Goal: Task Accomplishment & Management: Use online tool/utility

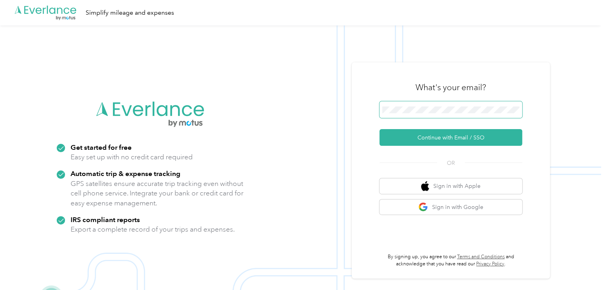
click at [425, 106] on span at bounding box center [451, 109] width 143 height 17
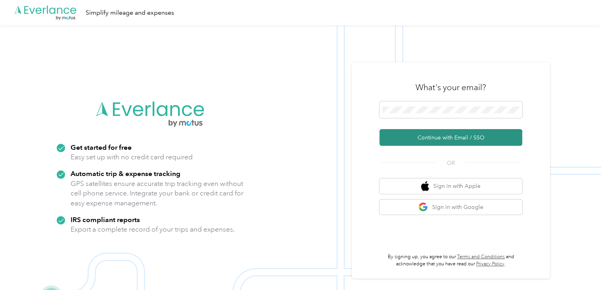
click at [414, 143] on button "Continue with Email / SSO" at bounding box center [451, 137] width 143 height 17
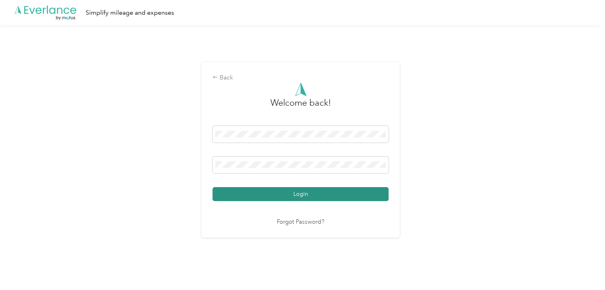
click at [281, 198] on button "Login" at bounding box center [301, 194] width 176 height 14
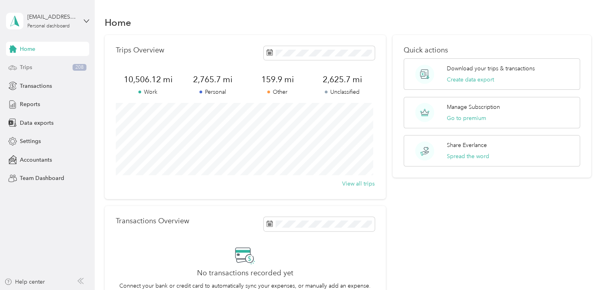
click at [37, 66] on div "Trips 208" at bounding box center [47, 67] width 83 height 14
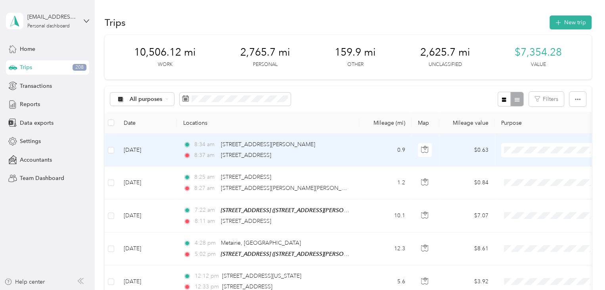
click at [526, 170] on ol "Work Personal Other Charity Medical Moving Commute Home" at bounding box center [550, 208] width 98 height 111
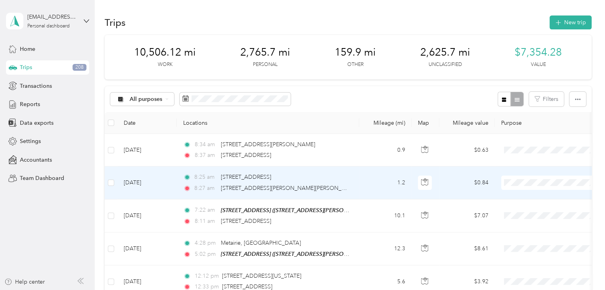
click at [532, 67] on span "Work" at bounding box center [557, 68] width 73 height 8
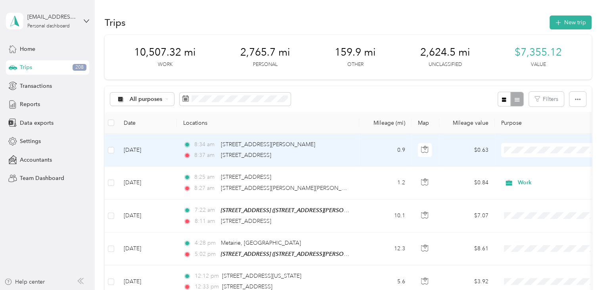
click at [520, 164] on span "Work" at bounding box center [550, 164] width 87 height 8
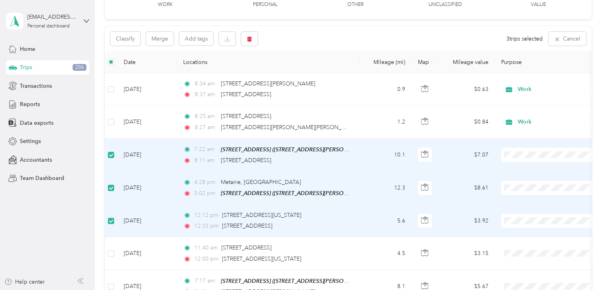
scroll to position [71, 0]
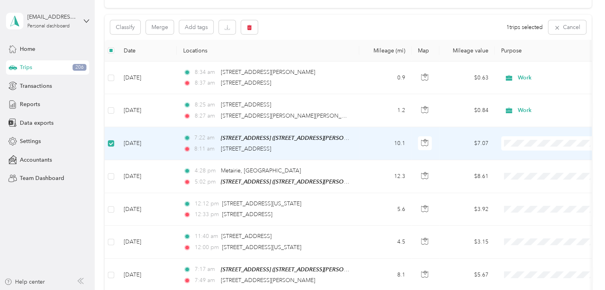
click at [528, 171] on span "Personal" at bounding box center [557, 168] width 73 height 8
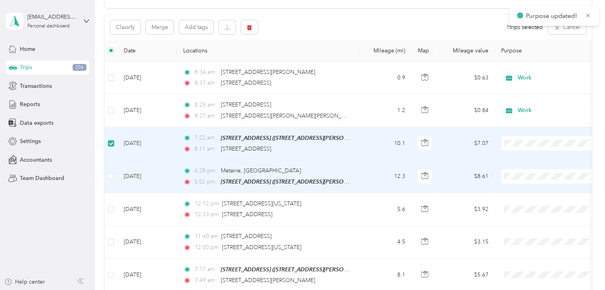
click at [529, 65] on li "Work" at bounding box center [550, 63] width 98 height 14
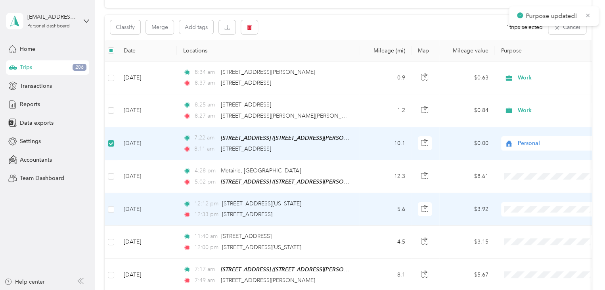
click at [524, 96] on span "Work" at bounding box center [557, 92] width 73 height 8
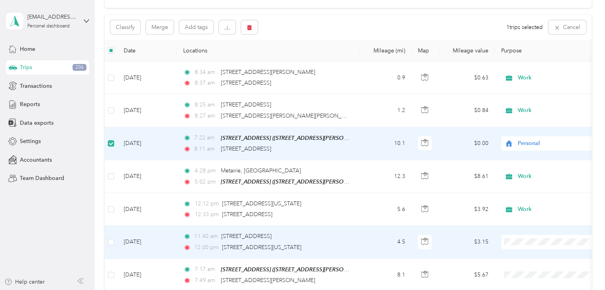
click at [526, 129] on span "Work" at bounding box center [557, 128] width 73 height 8
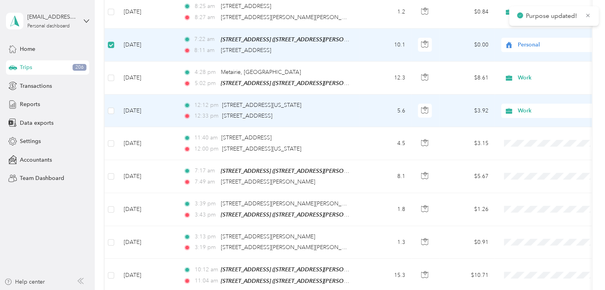
scroll to position [173, 0]
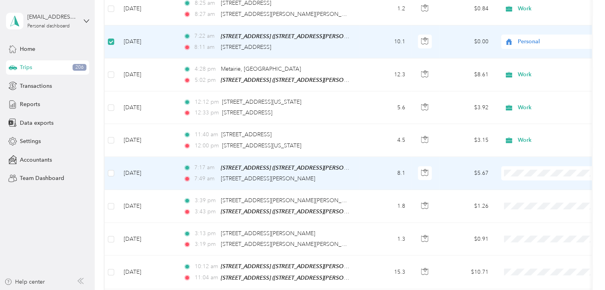
click at [532, 71] on span "Personal" at bounding box center [557, 73] width 73 height 8
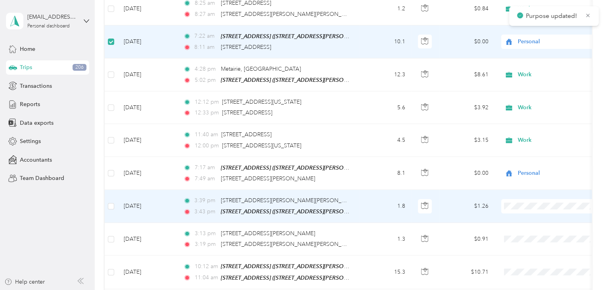
click at [513, 209] on span at bounding box center [550, 206] width 98 height 14
click at [535, 105] on span "Personal" at bounding box center [557, 105] width 73 height 8
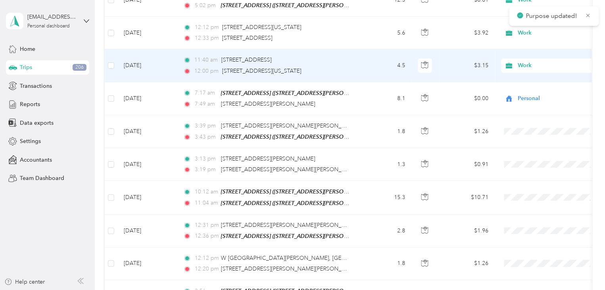
scroll to position [248, 0]
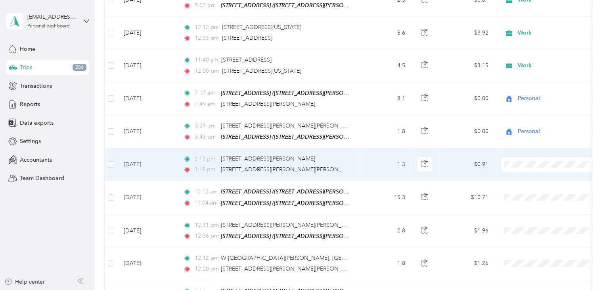
click at [522, 188] on span "Personal" at bounding box center [557, 188] width 73 height 8
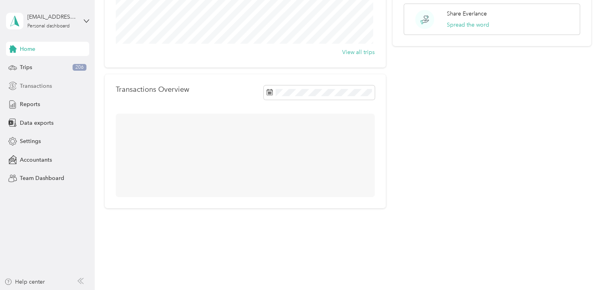
scroll to position [106, 0]
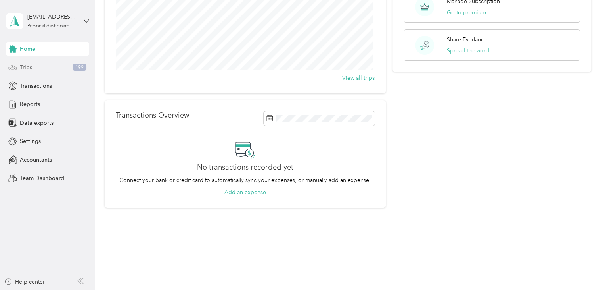
click at [24, 65] on span "Trips" at bounding box center [26, 67] width 12 height 8
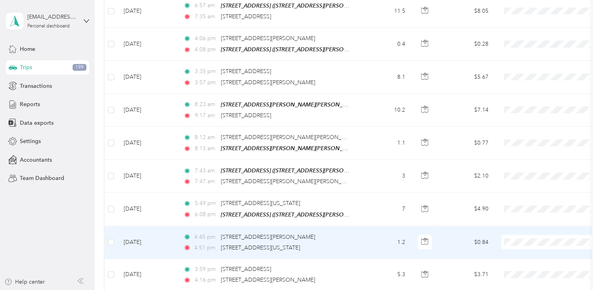
scroll to position [801, 0]
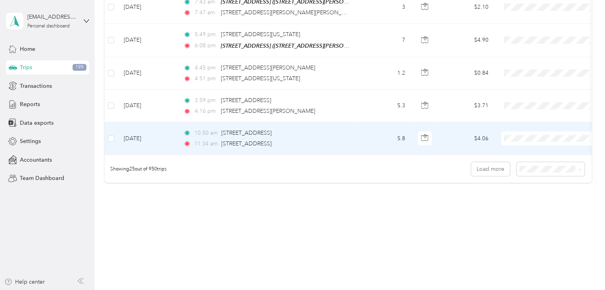
click at [524, 157] on span "Personal" at bounding box center [557, 158] width 73 height 8
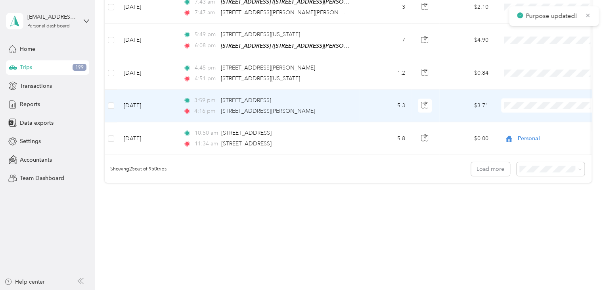
click at [523, 127] on li "Personal" at bounding box center [550, 126] width 98 height 14
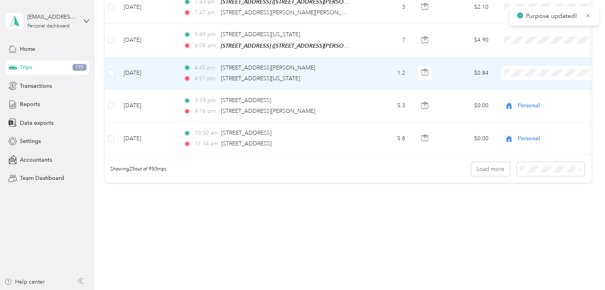
click at [522, 92] on span "Personal" at bounding box center [557, 93] width 73 height 8
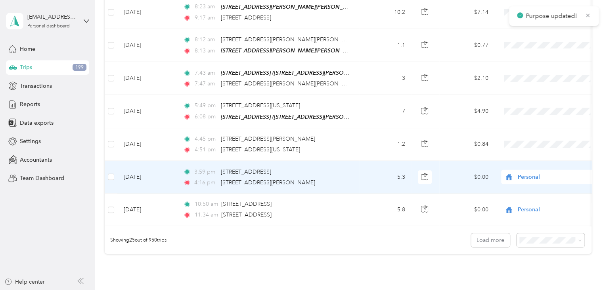
scroll to position [730, 0]
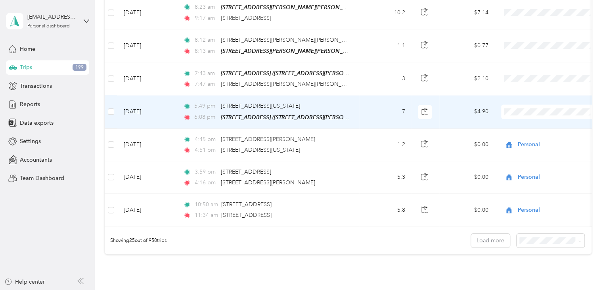
click at [527, 132] on span "Personal" at bounding box center [557, 129] width 73 height 8
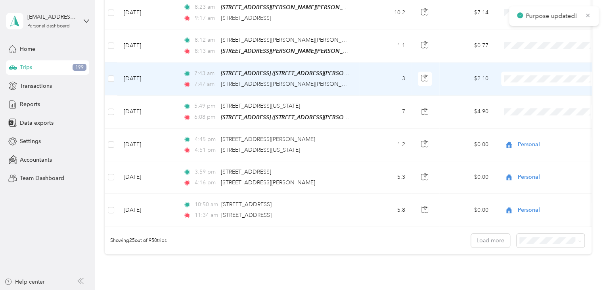
click at [525, 100] on span "Personal" at bounding box center [557, 100] width 73 height 8
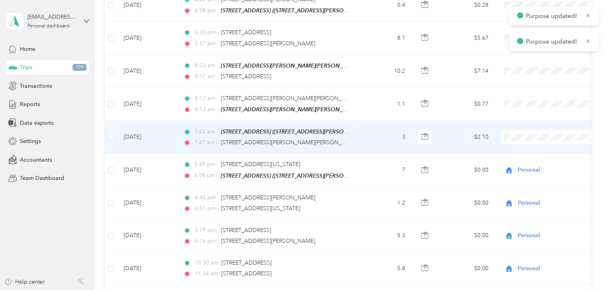
scroll to position [671, 0]
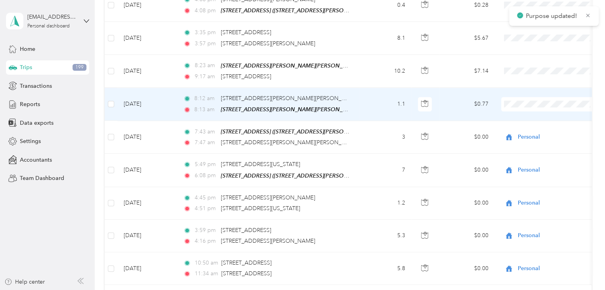
click at [528, 123] on span "Personal" at bounding box center [557, 125] width 73 height 8
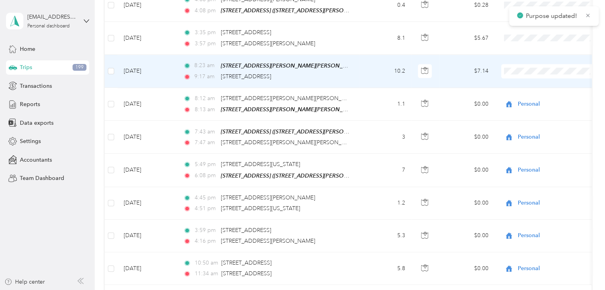
click at [524, 93] on li "Personal" at bounding box center [550, 93] width 98 height 14
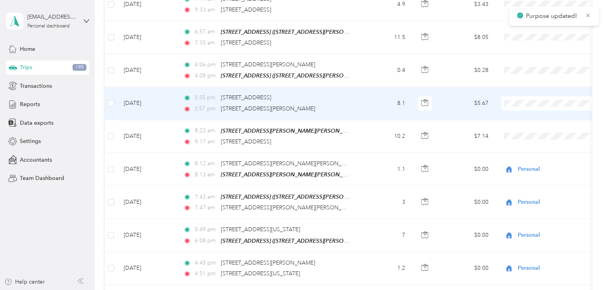
scroll to position [606, 0]
click at [525, 125] on span "Personal" at bounding box center [557, 122] width 73 height 8
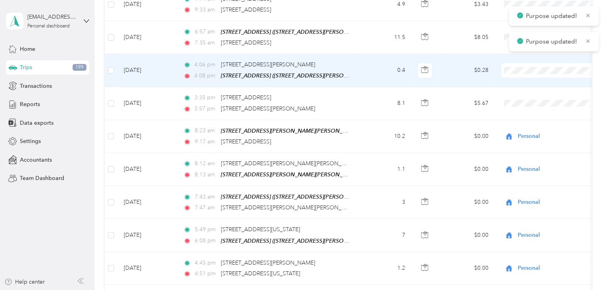
click at [524, 63] on span at bounding box center [550, 70] width 98 height 14
click at [522, 94] on li "Personal" at bounding box center [550, 91] width 98 height 14
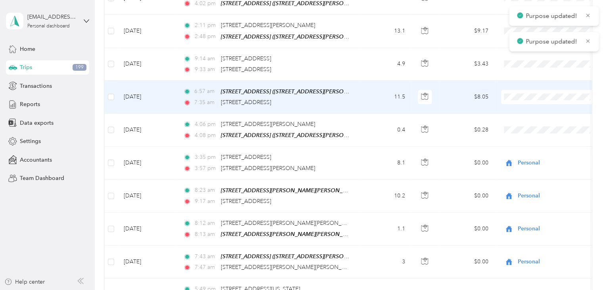
scroll to position [535, 0]
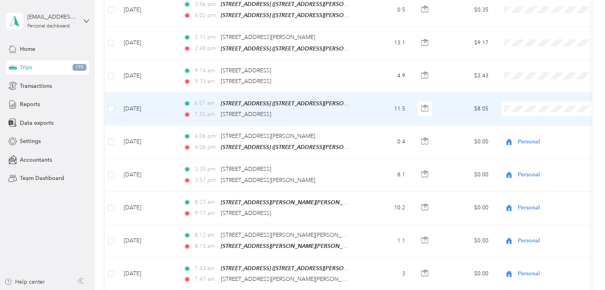
click at [526, 129] on span "Personal" at bounding box center [557, 131] width 73 height 8
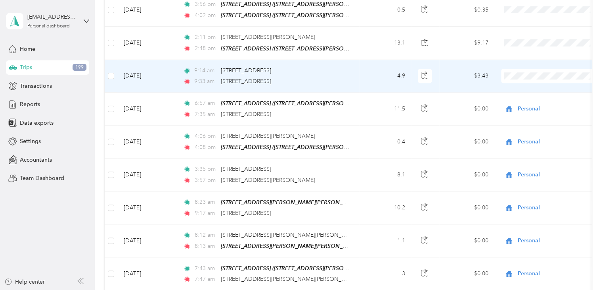
click at [522, 100] on li "Personal" at bounding box center [550, 97] width 98 height 14
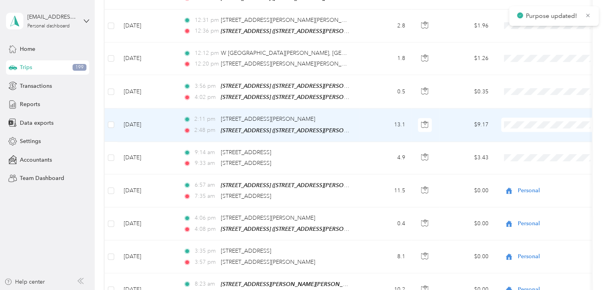
scroll to position [449, 0]
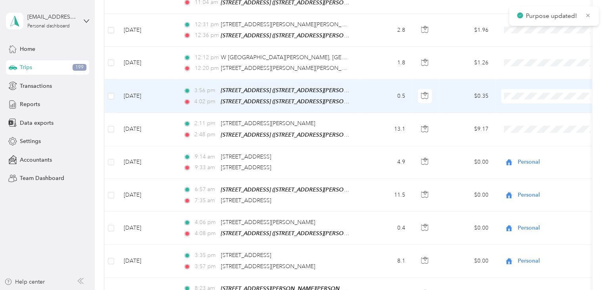
click at [529, 119] on span "Personal" at bounding box center [557, 120] width 73 height 8
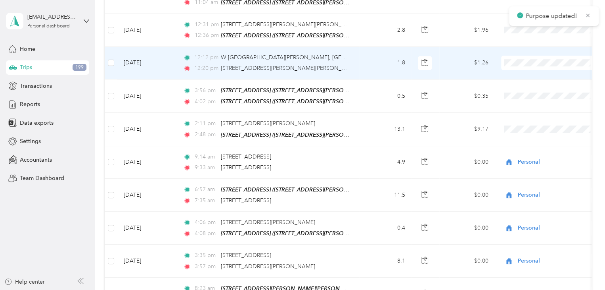
click at [522, 86] on span "Personal" at bounding box center [557, 85] width 73 height 8
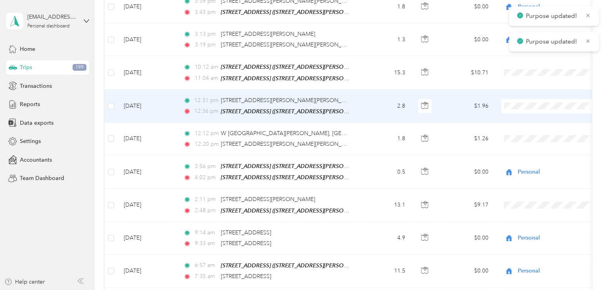
scroll to position [371, 0]
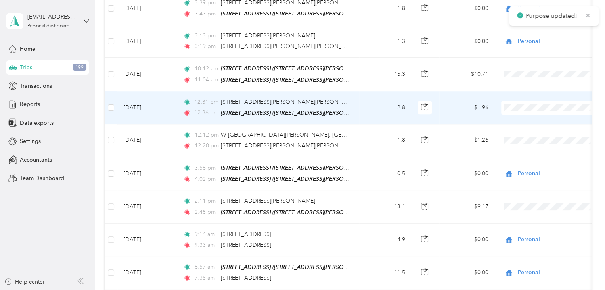
click at [526, 132] on li "Personal" at bounding box center [550, 132] width 98 height 14
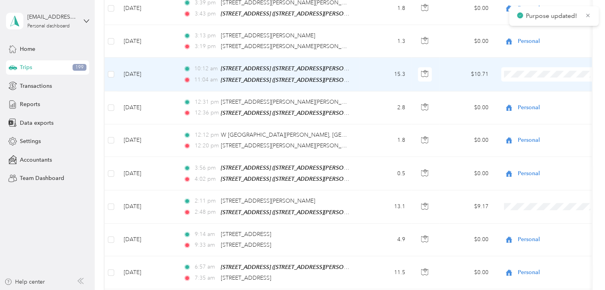
click at [528, 102] on li "Personal" at bounding box center [550, 100] width 98 height 14
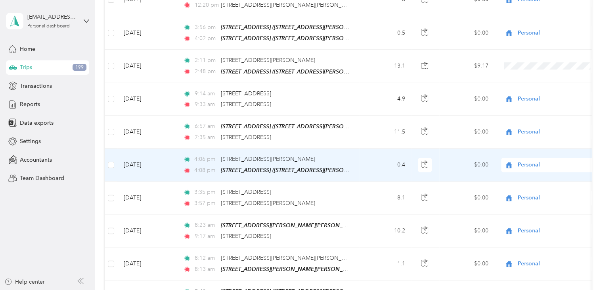
scroll to position [511, 0]
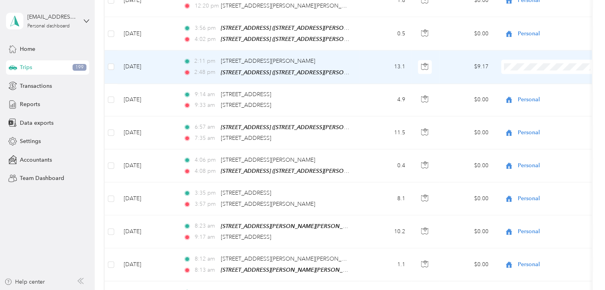
click at [514, 60] on span at bounding box center [550, 67] width 98 height 14
click at [521, 65] on span at bounding box center [550, 67] width 98 height 14
click at [526, 86] on span "Personal" at bounding box center [557, 90] width 73 height 8
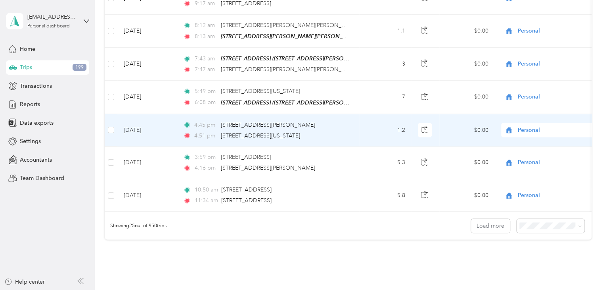
scroll to position [747, 0]
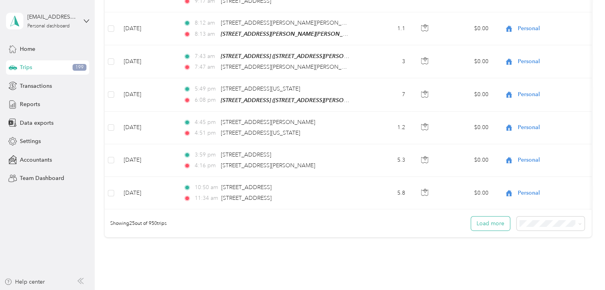
click at [493, 221] on button "Load more" at bounding box center [490, 223] width 39 height 14
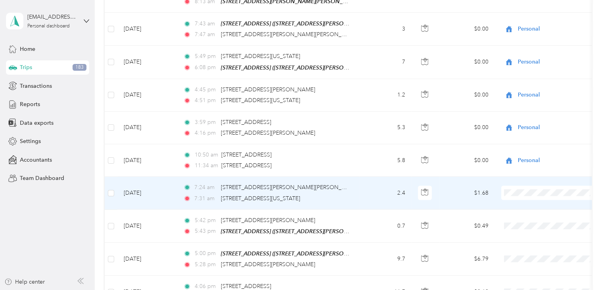
scroll to position [780, 0]
click at [521, 184] on span at bounding box center [550, 191] width 98 height 14
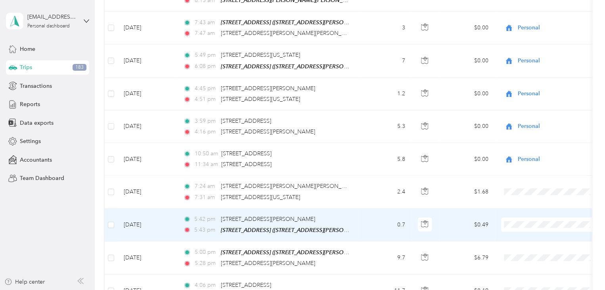
click at [524, 120] on li "Personal" at bounding box center [550, 117] width 98 height 14
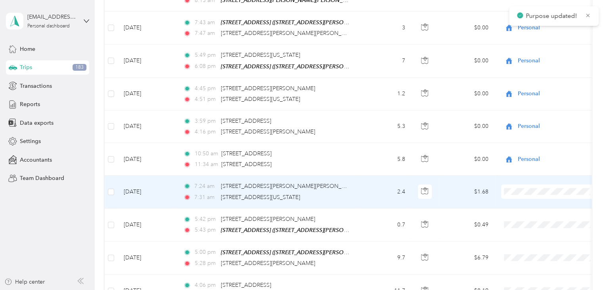
click at [525, 86] on li "Personal" at bounding box center [550, 85] width 98 height 14
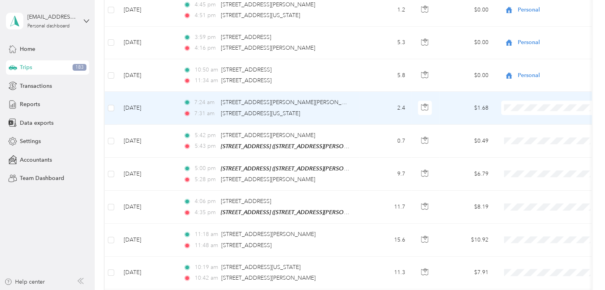
scroll to position [864, 0]
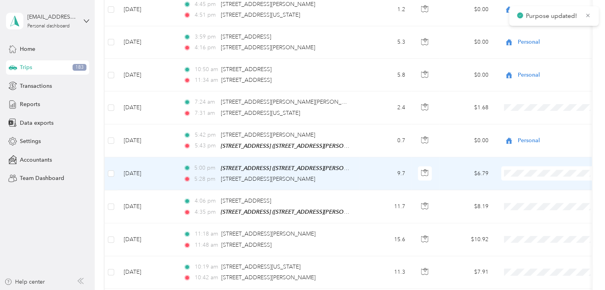
click at [524, 192] on span "Personal" at bounding box center [557, 192] width 73 height 8
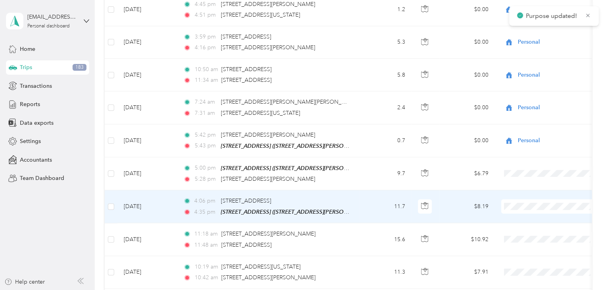
click at [538, 98] on span "Personal" at bounding box center [557, 97] width 73 height 8
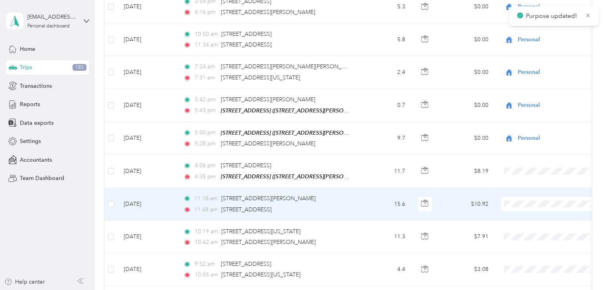
scroll to position [900, 0]
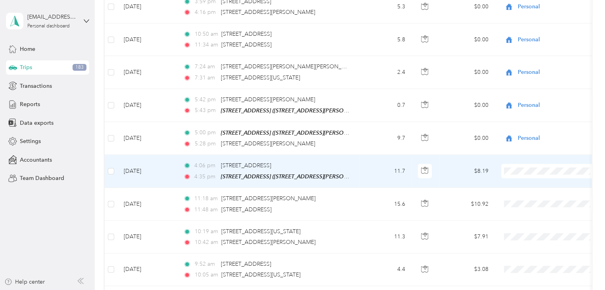
click at [521, 164] on span at bounding box center [550, 171] width 98 height 14
click at [528, 178] on li "Work" at bounding box center [550, 176] width 98 height 14
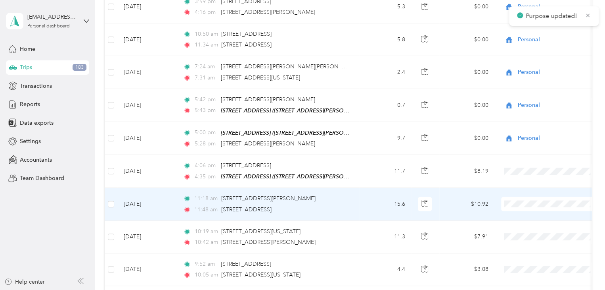
click at [524, 80] on span "Work" at bounding box center [557, 81] width 73 height 8
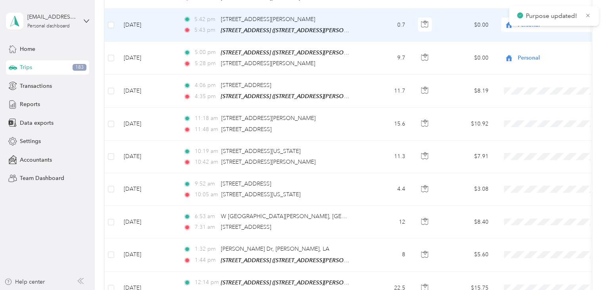
scroll to position [982, 0]
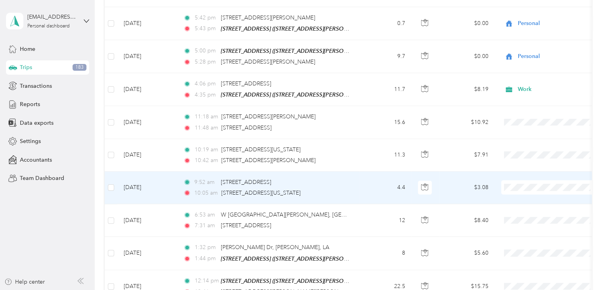
click at [524, 181] on span at bounding box center [550, 187] width 98 height 14
click at [527, 67] on li "Work" at bounding box center [550, 64] width 98 height 14
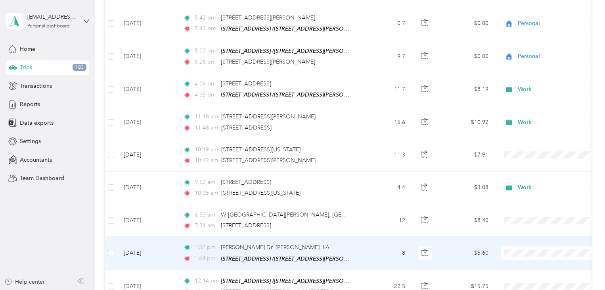
click at [529, 144] on li "Personal" at bounding box center [550, 140] width 98 height 14
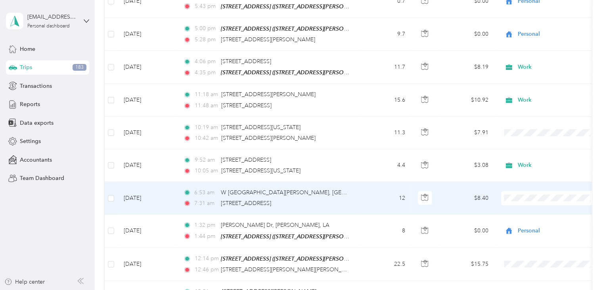
scroll to position [1004, 0]
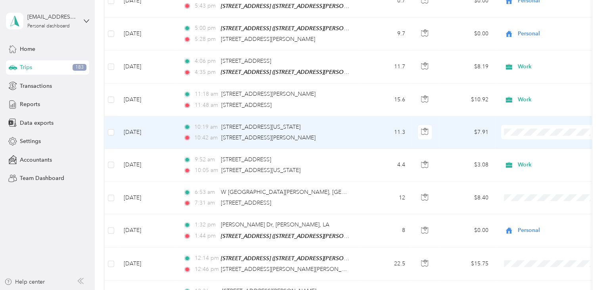
click at [527, 137] on li "Work" at bounding box center [550, 135] width 98 height 14
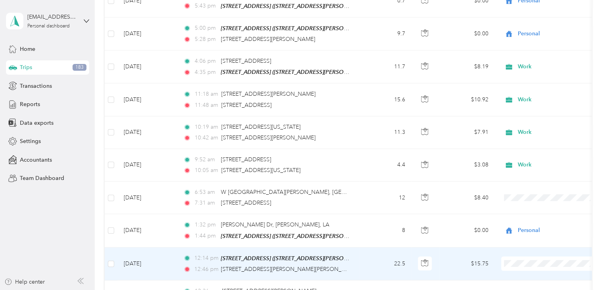
click at [450, 251] on td "$15.75" at bounding box center [468, 263] width 56 height 33
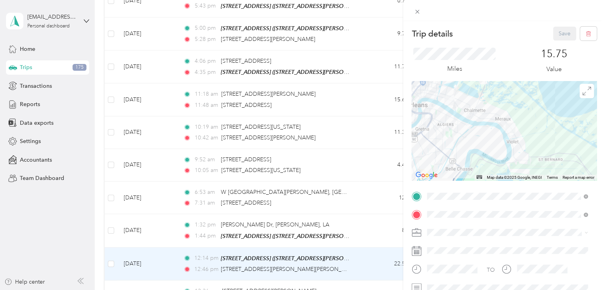
click at [370, 188] on div "Trip details Save This trip cannot be edited because it is either under review,…" at bounding box center [302, 145] width 605 height 290
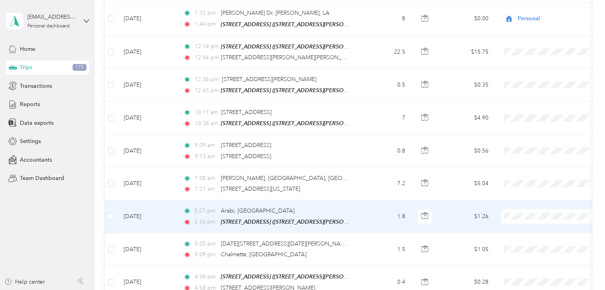
scroll to position [1216, 0]
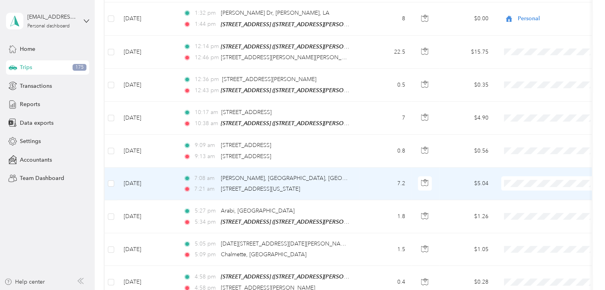
click at [535, 75] on li "Personal" at bounding box center [550, 73] width 98 height 14
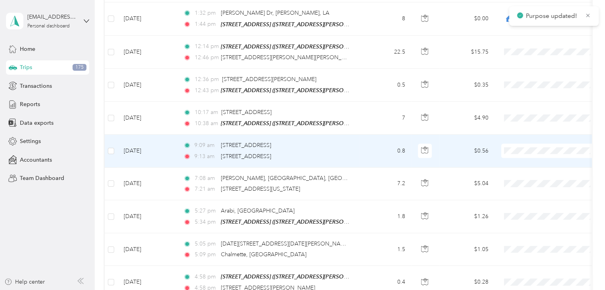
click at [534, 167] on span "Personal" at bounding box center [557, 167] width 73 height 8
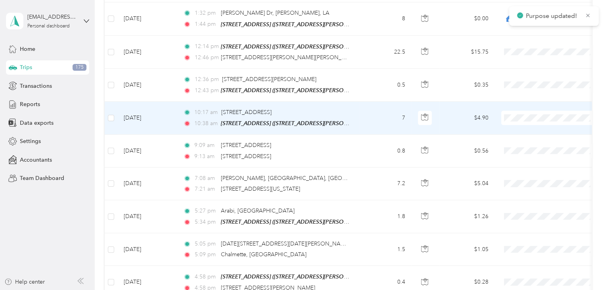
click at [513, 111] on span at bounding box center [550, 118] width 98 height 14
click at [529, 135] on span "Personal" at bounding box center [557, 131] width 73 height 8
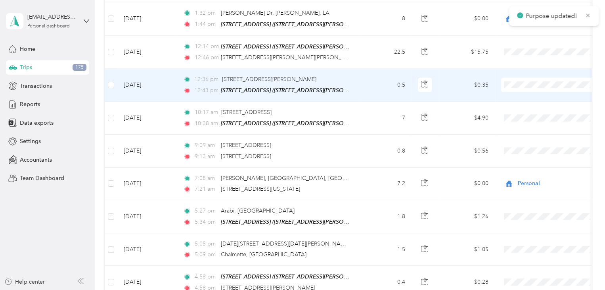
click at [528, 102] on span "Personal" at bounding box center [557, 101] width 73 height 8
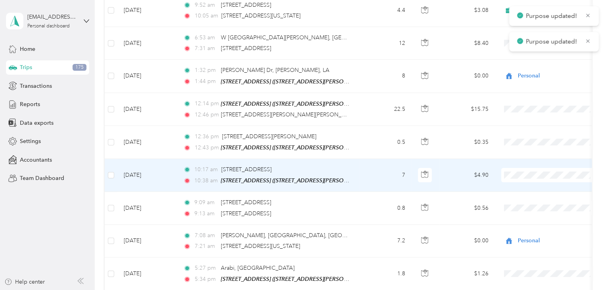
scroll to position [1157, 0]
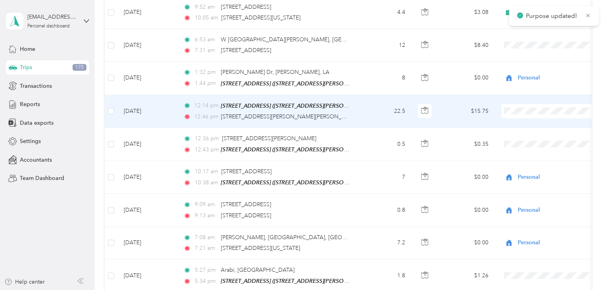
click at [526, 104] on span at bounding box center [550, 111] width 98 height 14
click at [528, 128] on span "Personal" at bounding box center [557, 127] width 73 height 8
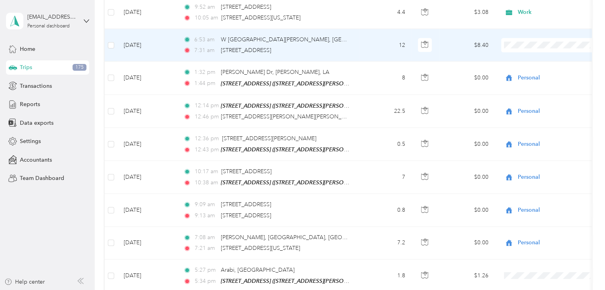
click at [520, 63] on span "Personal" at bounding box center [550, 63] width 87 height 8
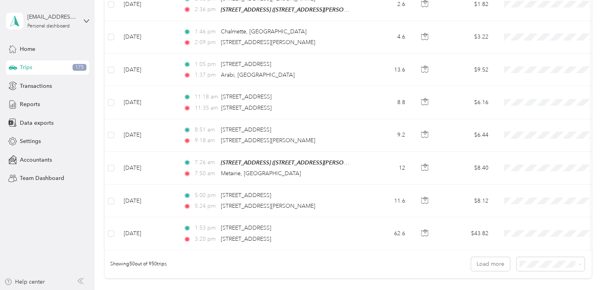
scroll to position [1527, 0]
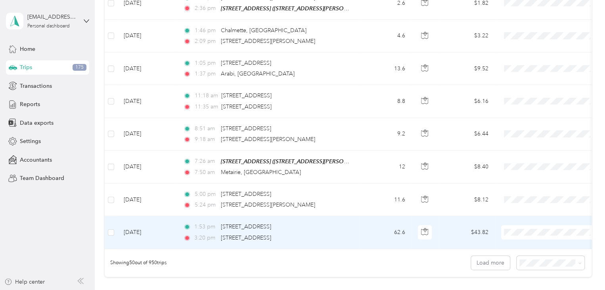
click at [530, 104] on span "Work" at bounding box center [557, 102] width 73 height 8
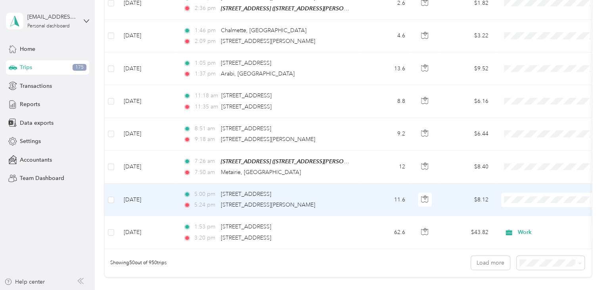
click at [536, 82] on span "Personal" at bounding box center [557, 83] width 73 height 8
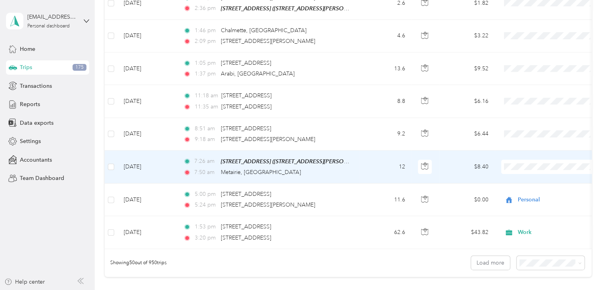
click at [524, 181] on li "Personal" at bounding box center [550, 181] width 98 height 14
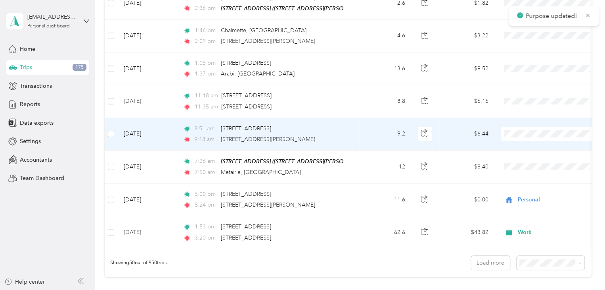
click at [526, 149] on li "Personal" at bounding box center [550, 148] width 98 height 14
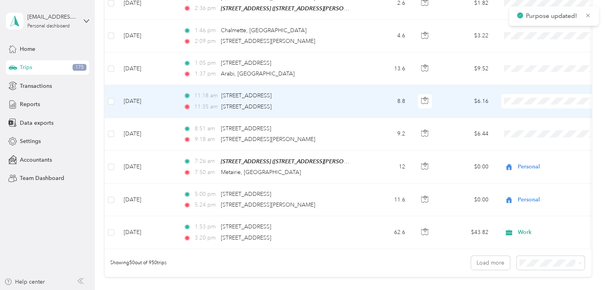
click at [523, 117] on li "Personal" at bounding box center [550, 116] width 98 height 14
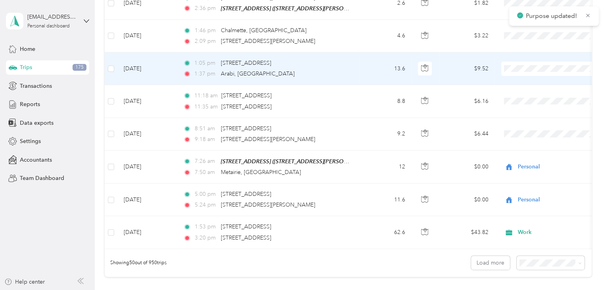
click at [523, 82] on span "Personal" at bounding box center [557, 81] width 73 height 8
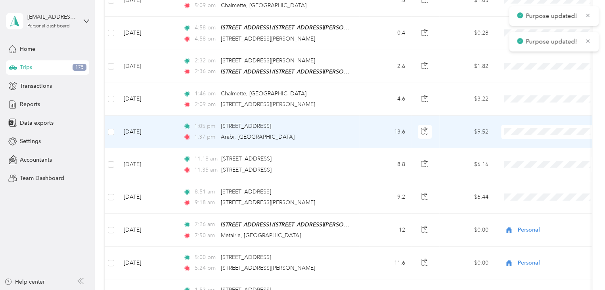
scroll to position [1464, 0]
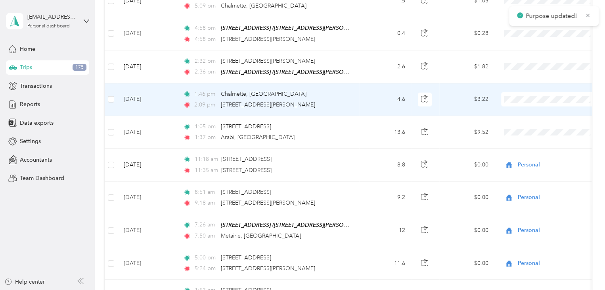
click at [528, 108] on li "Personal" at bounding box center [550, 114] width 98 height 14
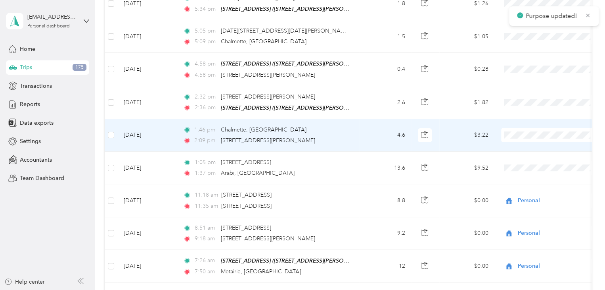
scroll to position [1418, 0]
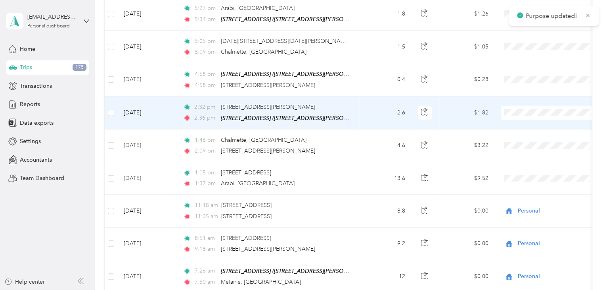
click at [523, 106] on span at bounding box center [550, 113] width 98 height 14
click at [524, 107] on td at bounding box center [550, 112] width 111 height 33
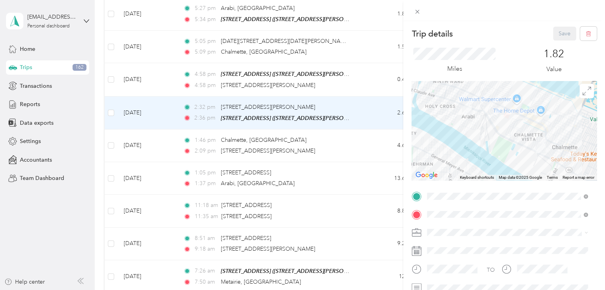
click at [362, 160] on div "Trip details Save This trip cannot be edited because it is either under review,…" at bounding box center [302, 145] width 605 height 290
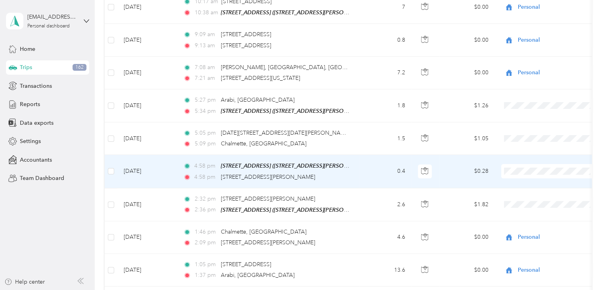
scroll to position [1326, 0]
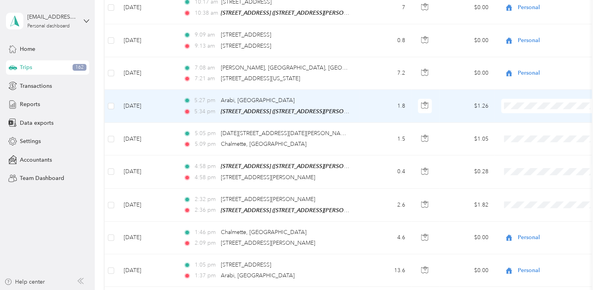
click at [528, 99] on span at bounding box center [550, 106] width 98 height 14
click at [526, 121] on span "Personal" at bounding box center [557, 121] width 73 height 8
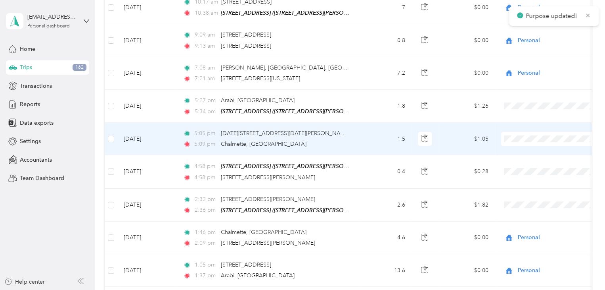
click at [526, 153] on span "Personal" at bounding box center [557, 151] width 73 height 8
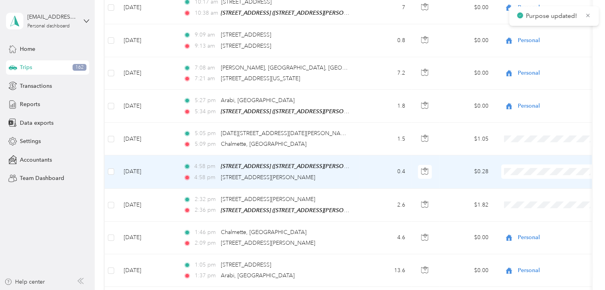
click at [525, 182] on li "Personal" at bounding box center [550, 187] width 98 height 14
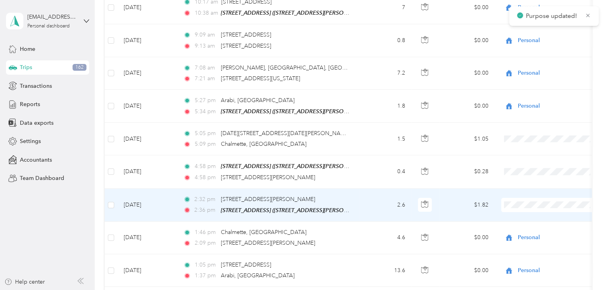
click at [536, 93] on li "Personal" at bounding box center [550, 93] width 98 height 14
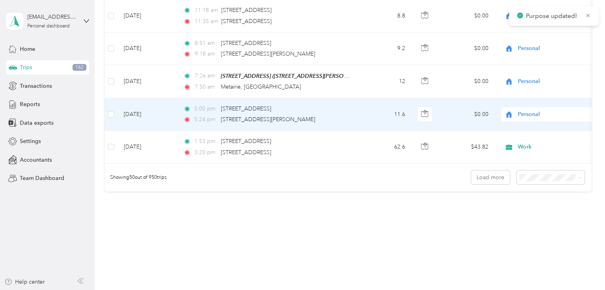
scroll to position [1615, 0]
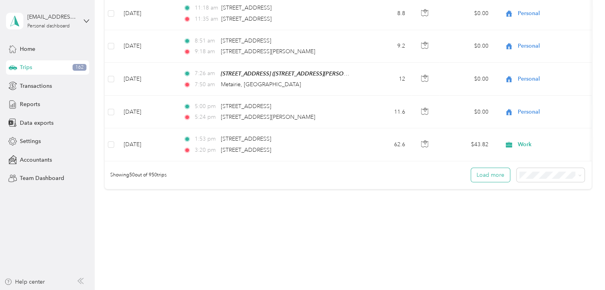
click at [492, 168] on button "Load more" at bounding box center [490, 175] width 39 height 14
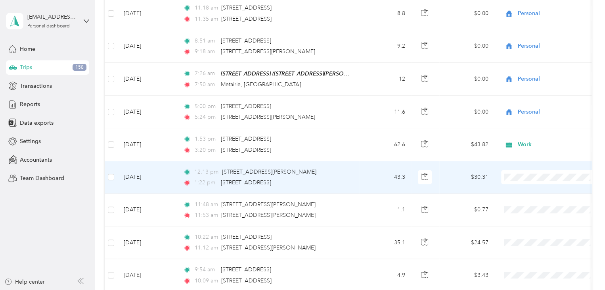
click at [524, 170] on span at bounding box center [550, 177] width 98 height 14
click at [524, 179] on ol "Work Personal Other Charity Medical Moving Commute Home" at bounding box center [550, 221] width 98 height 111
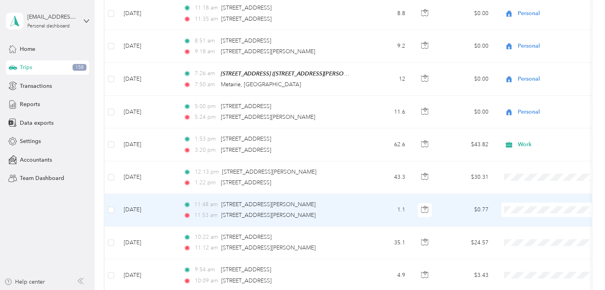
click at [525, 81] on span "Work" at bounding box center [557, 82] width 73 height 8
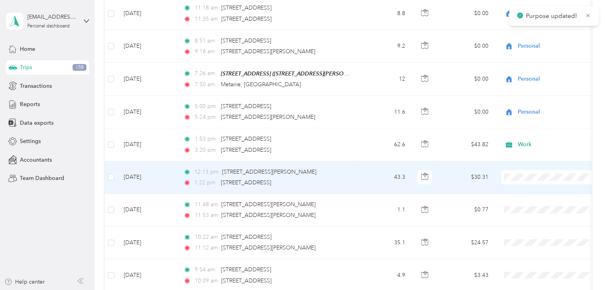
click at [526, 170] on span at bounding box center [550, 177] width 98 height 14
click at [524, 178] on li "Work" at bounding box center [550, 174] width 98 height 14
click at [525, 174] on span "Work" at bounding box center [553, 177] width 64 height 8
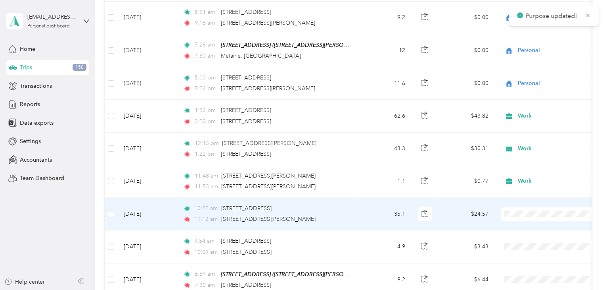
scroll to position [1644, 0]
click at [521, 206] on span at bounding box center [550, 213] width 98 height 14
click at [521, 86] on span "Work" at bounding box center [557, 86] width 73 height 8
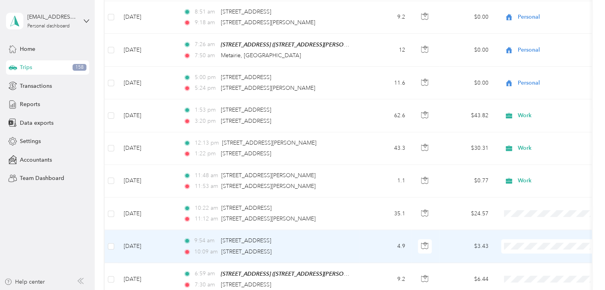
click at [536, 133] on li "Personal" at bounding box center [550, 133] width 98 height 14
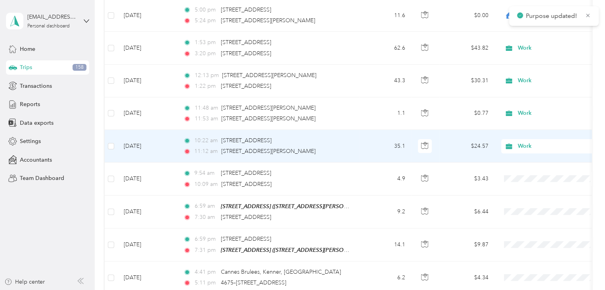
scroll to position [1711, 0]
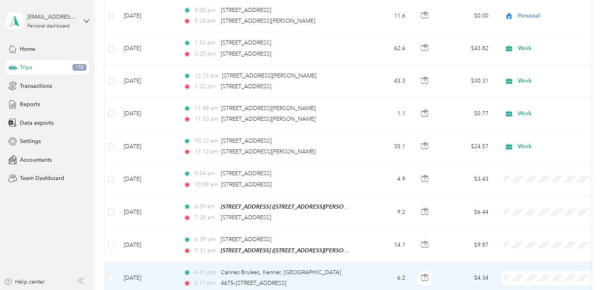
click at [536, 161] on span "Personal" at bounding box center [557, 159] width 73 height 8
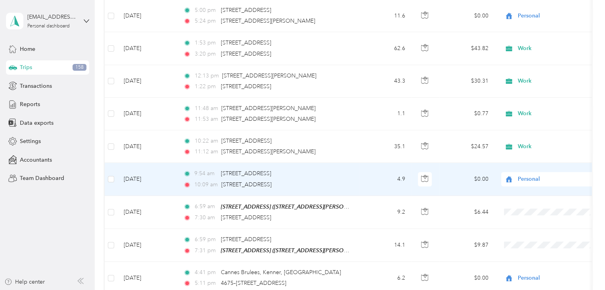
click at [527, 191] on span "Personal" at bounding box center [553, 192] width 64 height 8
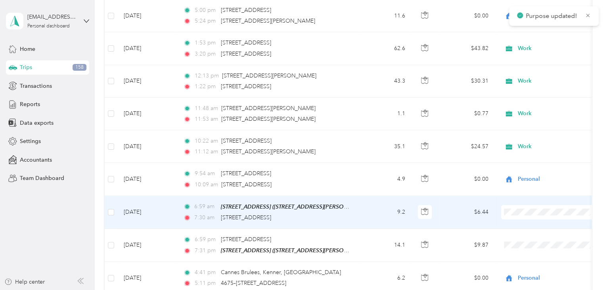
click at [526, 100] on li "Personal" at bounding box center [550, 98] width 98 height 14
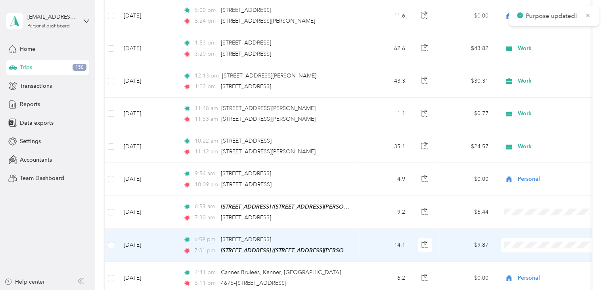
click at [525, 131] on li "Personal" at bounding box center [550, 130] width 98 height 14
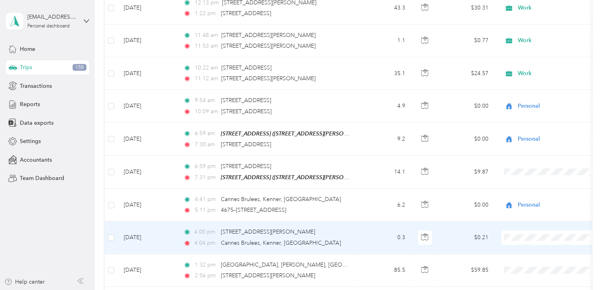
scroll to position [1786, 0]
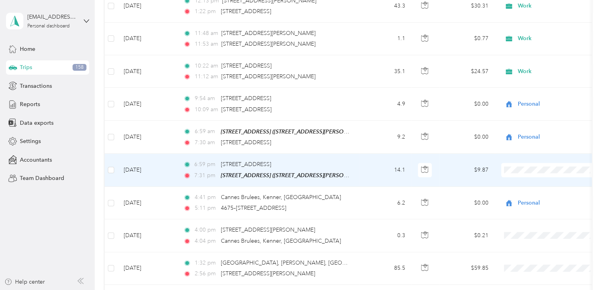
click at [531, 181] on span "Personal" at bounding box center [557, 182] width 73 height 8
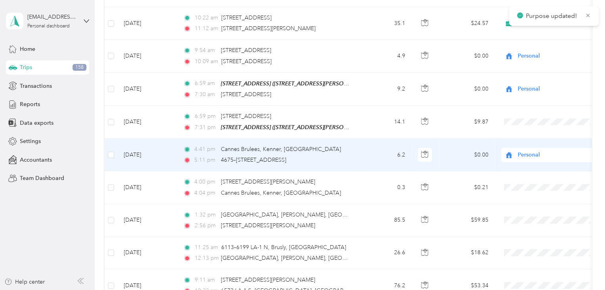
scroll to position [1834, 0]
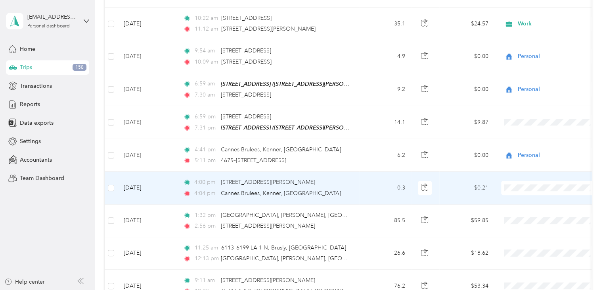
click at [524, 76] on ol "Work Personal Other Charity Medical Moving Commute Home" at bounding box center [550, 107] width 98 height 111
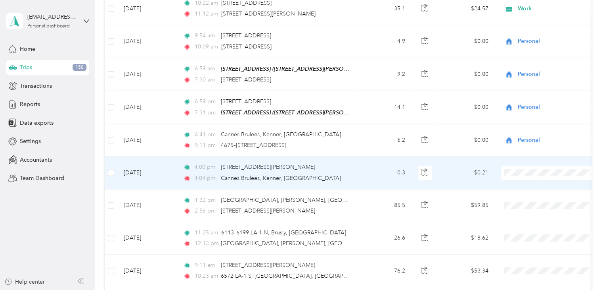
scroll to position [1848, 0]
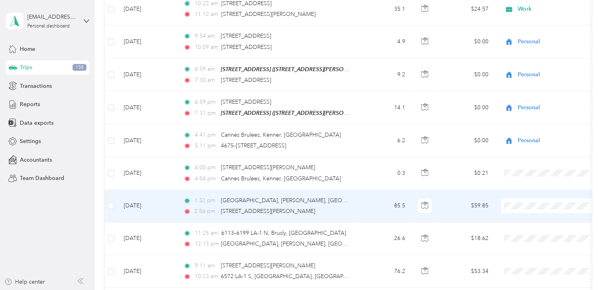
click at [523, 198] on span at bounding box center [550, 205] width 98 height 14
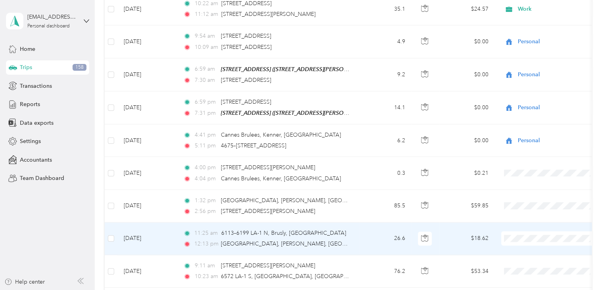
click at [527, 110] on li "Work" at bounding box center [550, 110] width 98 height 14
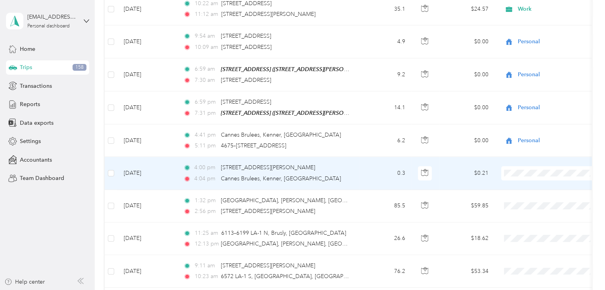
click at [528, 183] on span "Personal" at bounding box center [557, 185] width 73 height 8
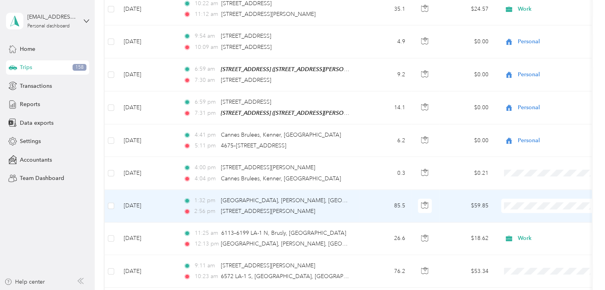
click at [523, 190] on td at bounding box center [550, 206] width 111 height 33
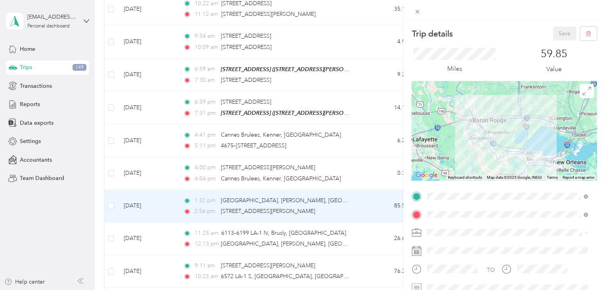
click at [358, 126] on div "Trip details Save This trip cannot be edited because it is either under review,…" at bounding box center [302, 145] width 605 height 290
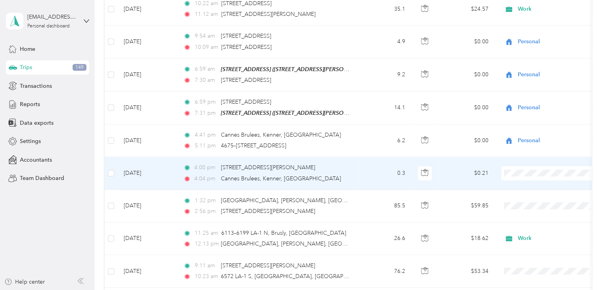
click at [530, 184] on span "Personal" at bounding box center [557, 182] width 73 height 8
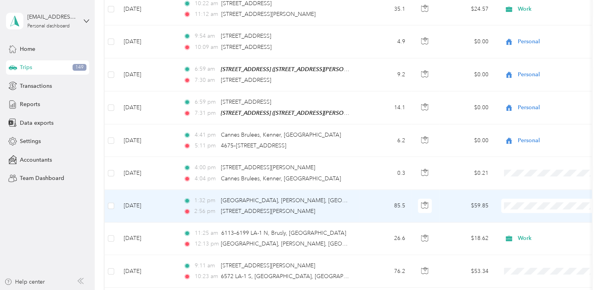
click at [525, 78] on li "Work" at bounding box center [550, 77] width 98 height 14
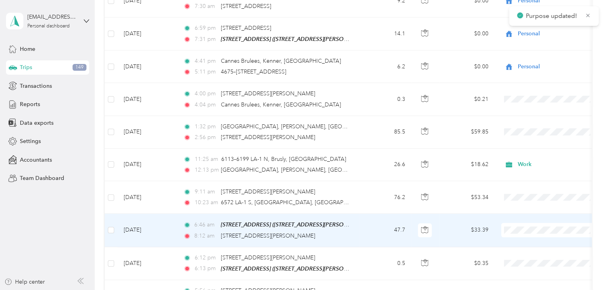
scroll to position [1931, 0]
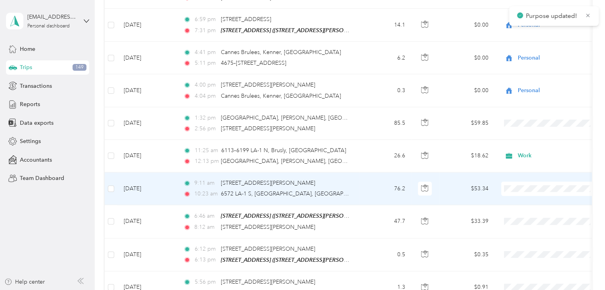
click at [525, 181] on span at bounding box center [550, 188] width 98 height 14
click at [527, 61] on li "Work" at bounding box center [550, 55] width 98 height 14
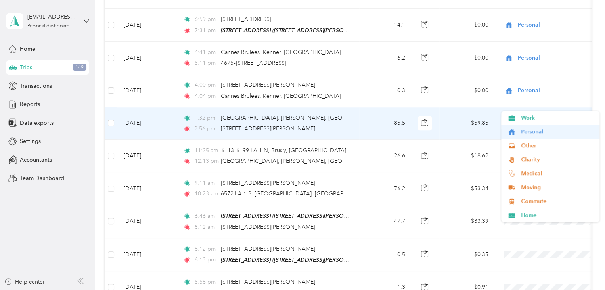
click at [508, 136] on li "Personal" at bounding box center [550, 132] width 98 height 14
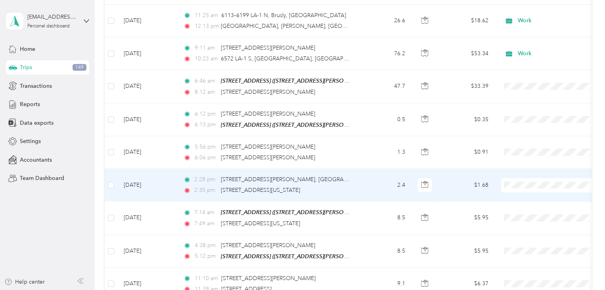
scroll to position [2066, 0]
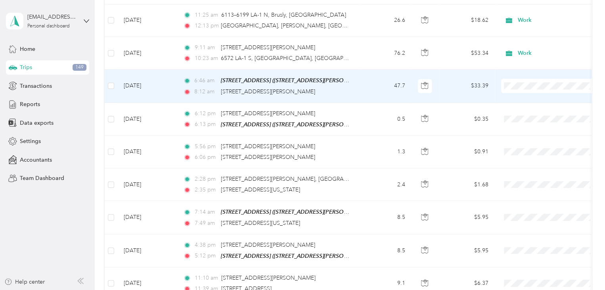
click at [528, 81] on span "Work" at bounding box center [557, 81] width 73 height 8
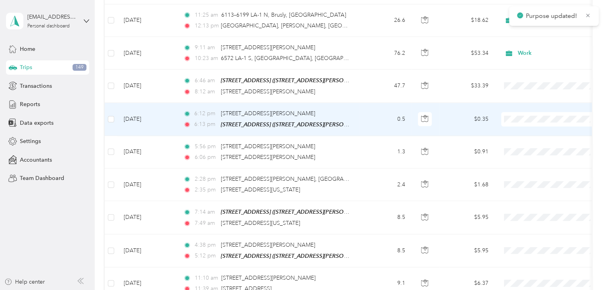
click at [526, 131] on li "Personal" at bounding box center [550, 128] width 98 height 14
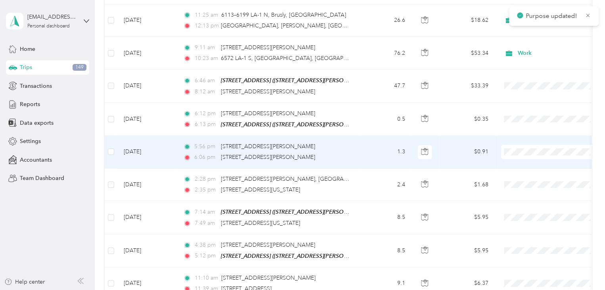
click at [522, 161] on span "Personal" at bounding box center [557, 162] width 73 height 8
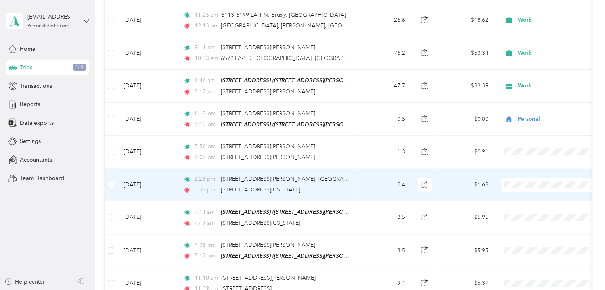
click at [533, 194] on span "Personal" at bounding box center [557, 191] width 73 height 8
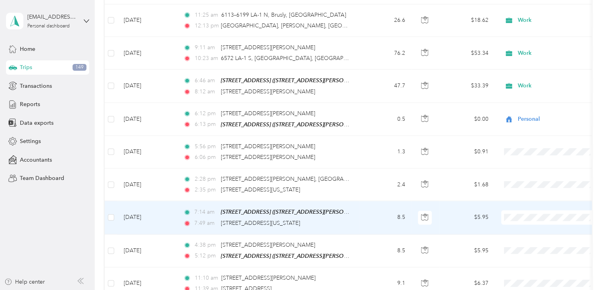
click at [529, 98] on span "Personal" at bounding box center [557, 97] width 73 height 8
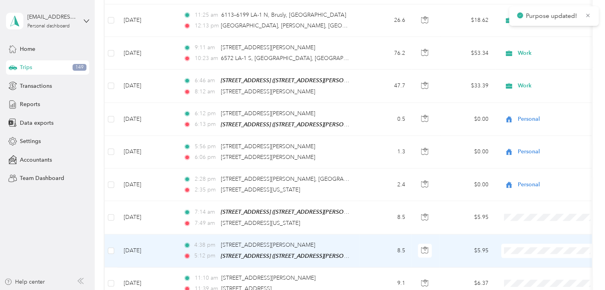
click at [527, 131] on span "Personal" at bounding box center [557, 132] width 73 height 8
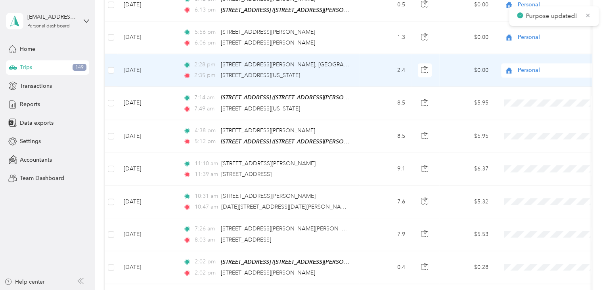
scroll to position [2191, 0]
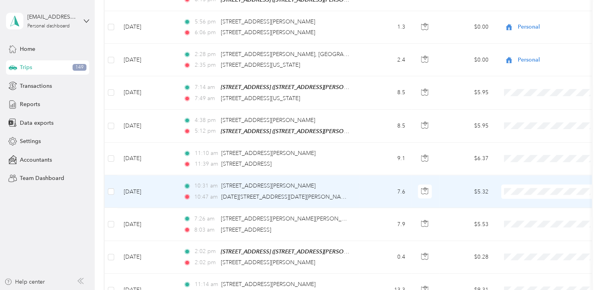
click at [528, 72] on span "Personal" at bounding box center [557, 74] width 73 height 8
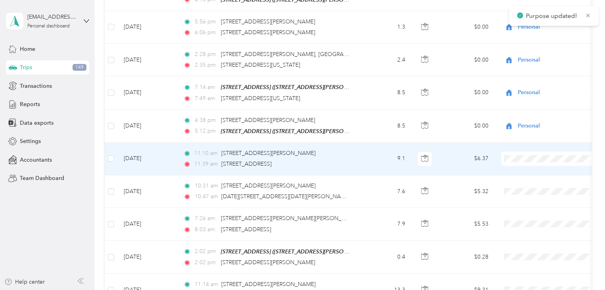
click at [526, 172] on ol "Work Personal Other Charity Medical Moving Commute Home" at bounding box center [550, 198] width 98 height 111
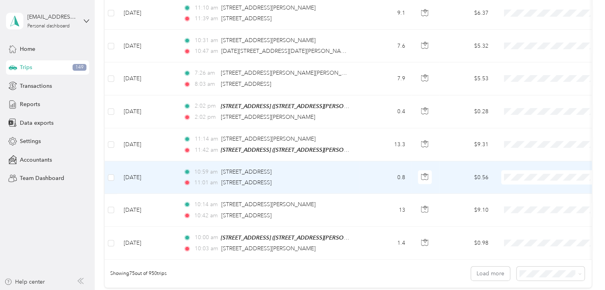
scroll to position [2336, 0]
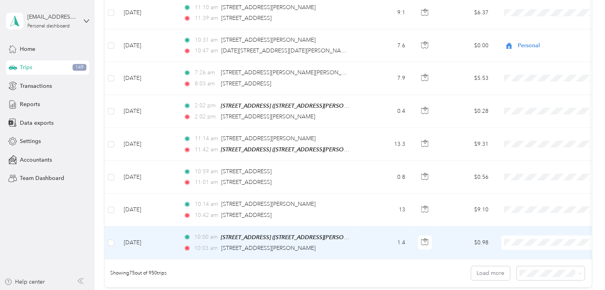
click at [533, 124] on li "Personal" at bounding box center [550, 123] width 98 height 14
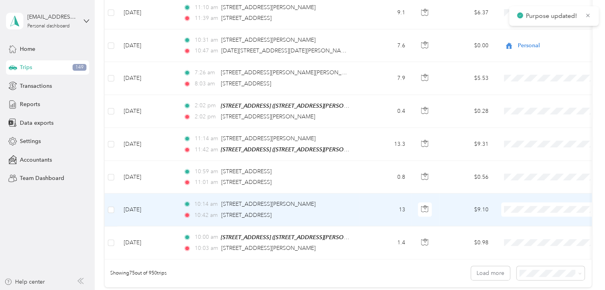
click at [530, 92] on span "Personal" at bounding box center [557, 91] width 73 height 8
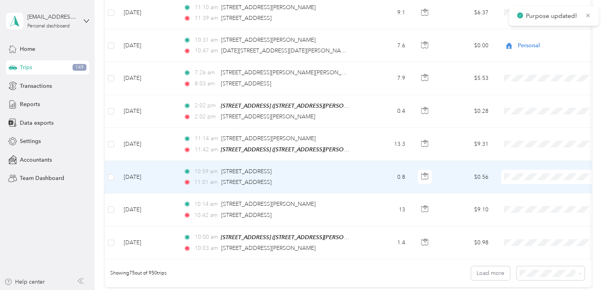
click at [529, 185] on span "Personal" at bounding box center [557, 183] width 73 height 8
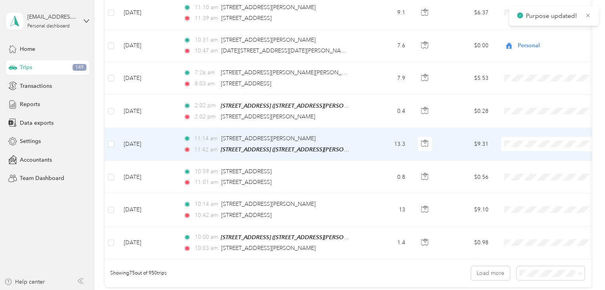
click at [530, 154] on li "Personal" at bounding box center [550, 150] width 98 height 14
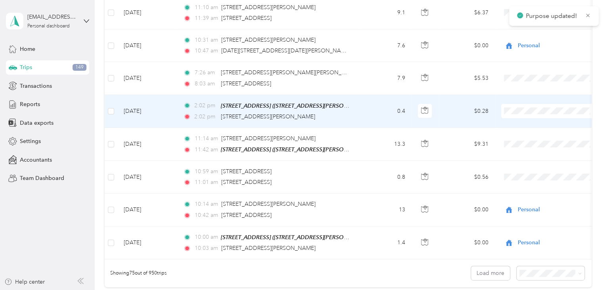
click at [526, 121] on span "Personal" at bounding box center [557, 120] width 73 height 8
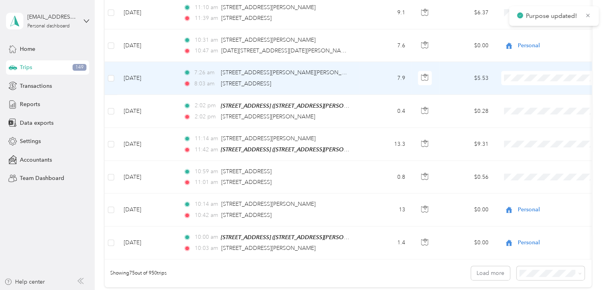
click at [524, 87] on span "Personal" at bounding box center [557, 88] width 73 height 8
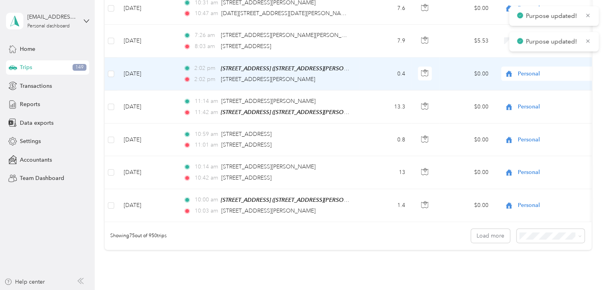
scroll to position [2376, 0]
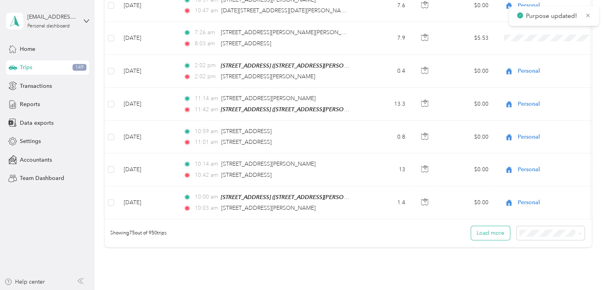
click at [492, 226] on button "Load more" at bounding box center [490, 233] width 39 height 14
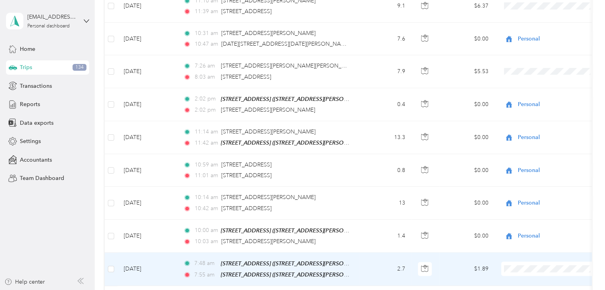
scroll to position [2341, 0]
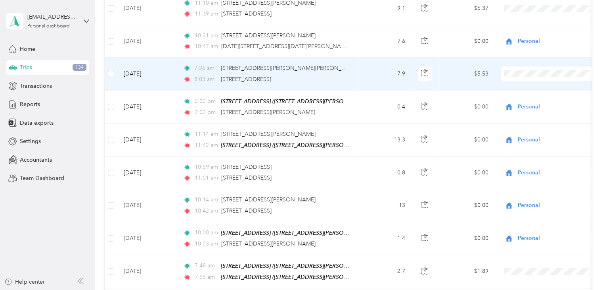
click at [530, 83] on span "Personal" at bounding box center [557, 83] width 73 height 8
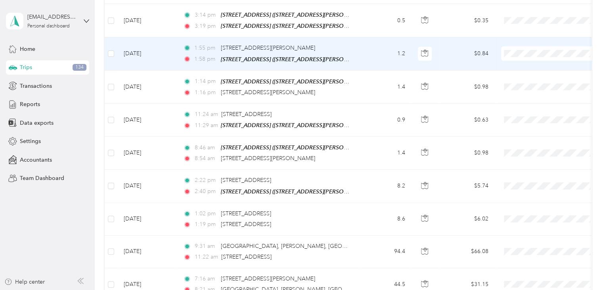
scroll to position [2628, 0]
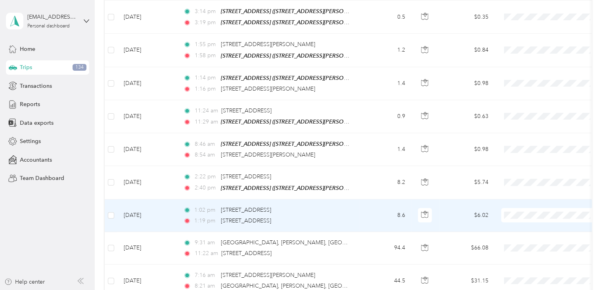
click at [528, 78] on li "Work" at bounding box center [550, 76] width 98 height 14
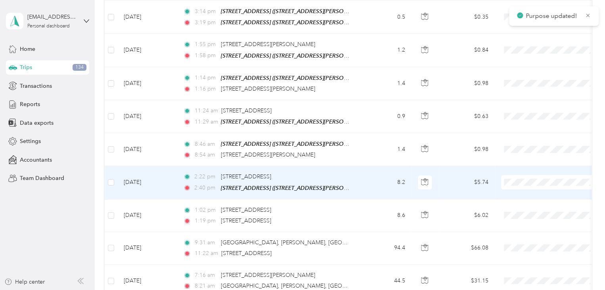
click at [530, 187] on li "Personal" at bounding box center [550, 186] width 98 height 14
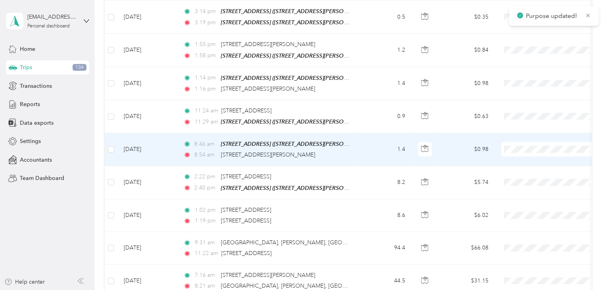
click at [527, 142] on span at bounding box center [550, 149] width 98 height 14
click at [530, 152] on span "Personal" at bounding box center [557, 154] width 73 height 8
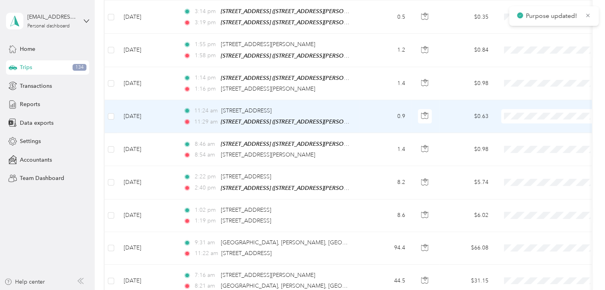
click at [525, 120] on span "Personal" at bounding box center [557, 121] width 73 height 8
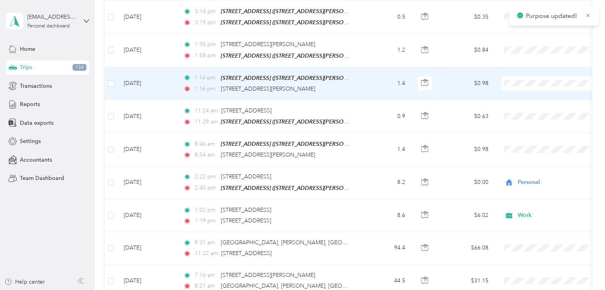
click at [525, 88] on span "Personal" at bounding box center [557, 89] width 73 height 8
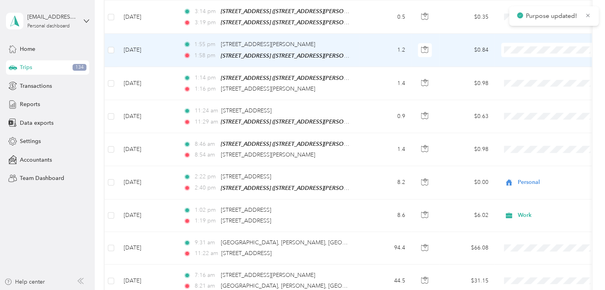
click at [523, 57] on li "Personal" at bounding box center [550, 54] width 98 height 14
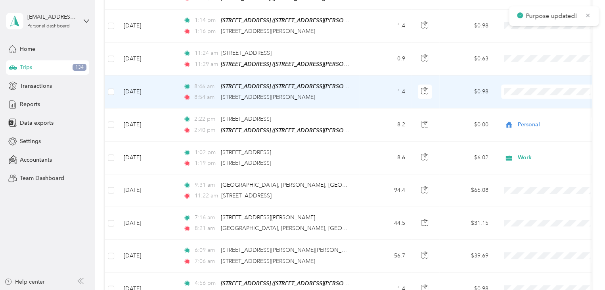
scroll to position [2687, 0]
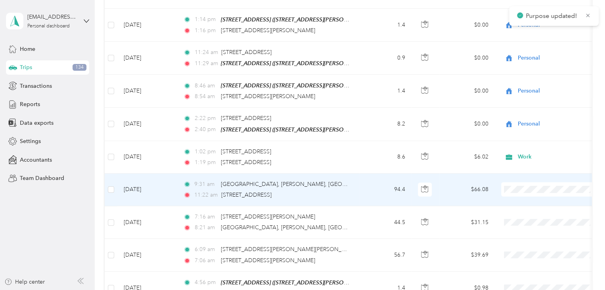
click at [526, 183] on li "Work" at bounding box center [550, 180] width 98 height 14
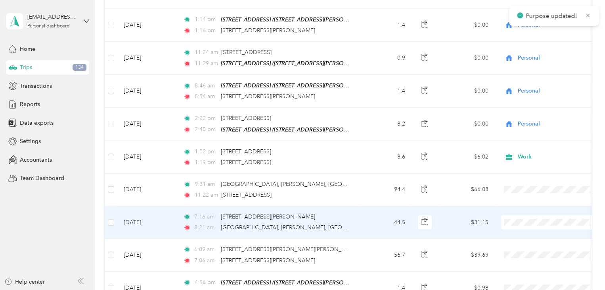
click at [530, 86] on li "Work" at bounding box center [550, 85] width 98 height 14
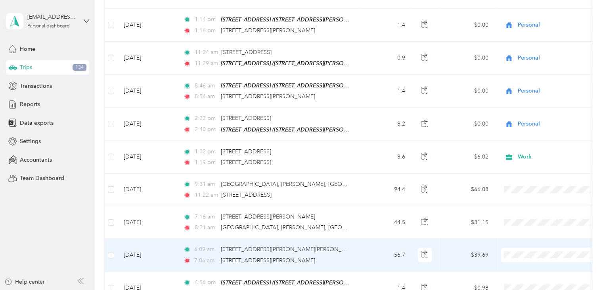
click at [526, 119] on li "Work" at bounding box center [550, 118] width 98 height 14
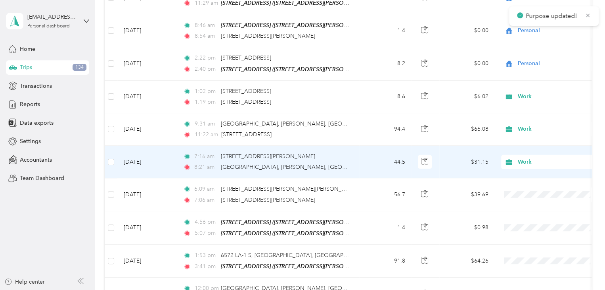
scroll to position [2766, 0]
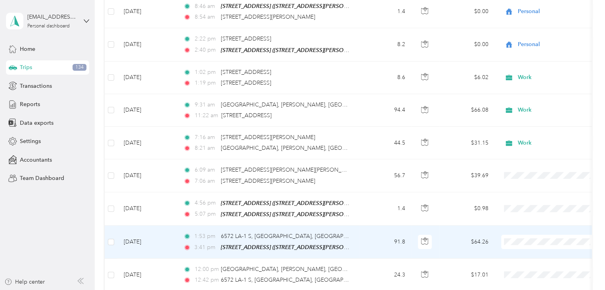
click at [525, 103] on span "Work" at bounding box center [557, 103] width 73 height 8
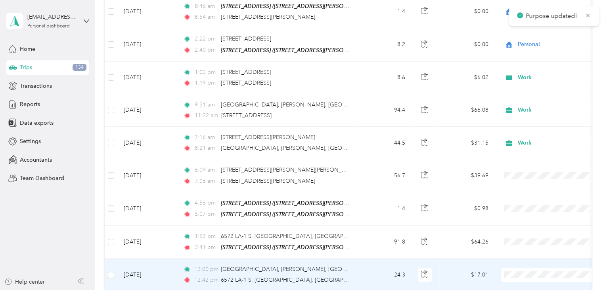
click at [518, 134] on span "Work" at bounding box center [550, 131] width 87 height 8
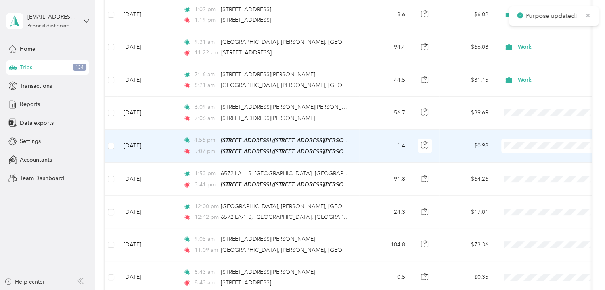
scroll to position [2830, 0]
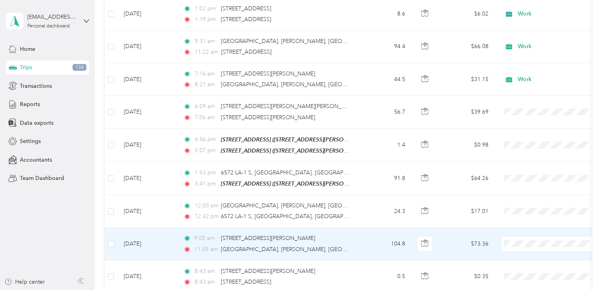
click at [526, 105] on li "Work" at bounding box center [550, 105] width 98 height 14
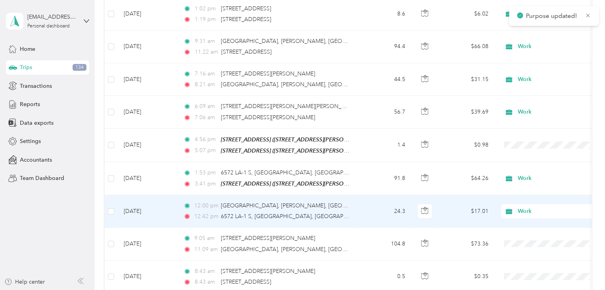
click at [527, 71] on span "Work" at bounding box center [553, 72] width 64 height 8
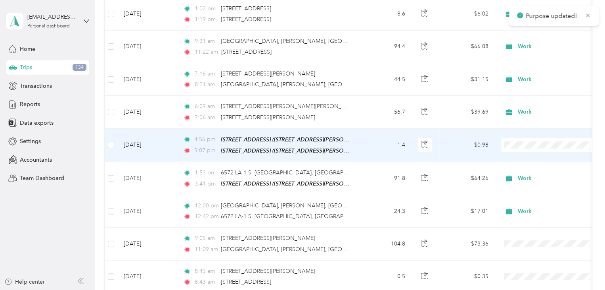
click at [524, 148] on span "Personal" at bounding box center [557, 148] width 73 height 8
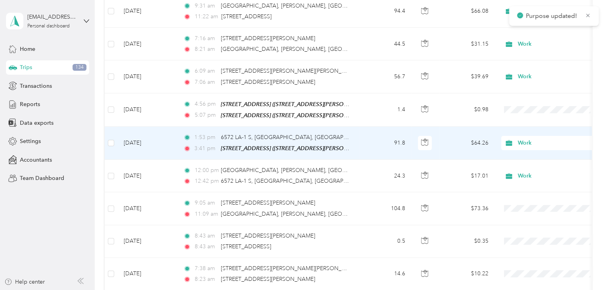
scroll to position [2866, 0]
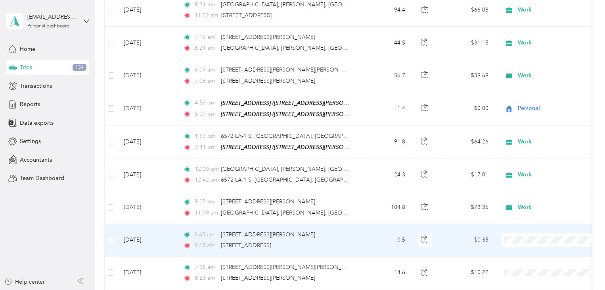
click at [533, 103] on li "Work" at bounding box center [550, 101] width 98 height 14
click at [534, 99] on span "Work" at bounding box center [557, 101] width 73 height 8
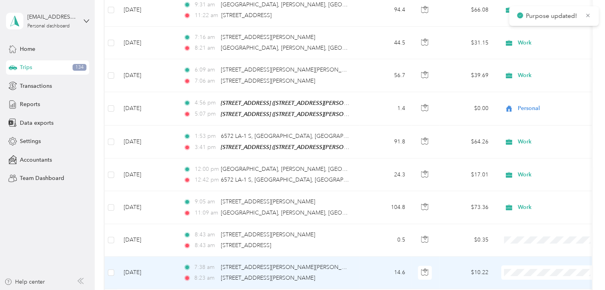
click at [531, 130] on span "Work" at bounding box center [557, 134] width 73 height 8
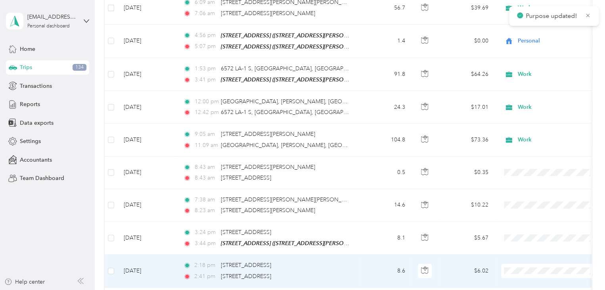
scroll to position [2936, 0]
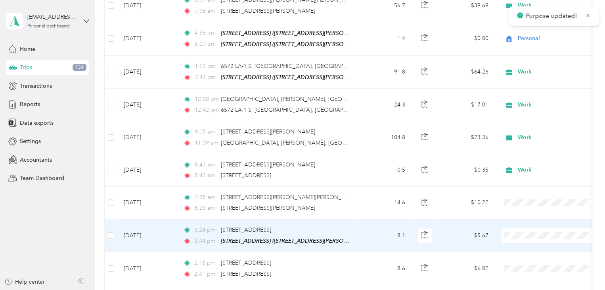
click at [517, 228] on span at bounding box center [550, 235] width 98 height 14
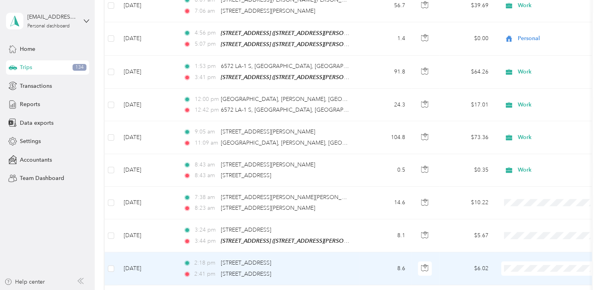
click at [527, 125] on span "Work" at bounding box center [557, 129] width 73 height 8
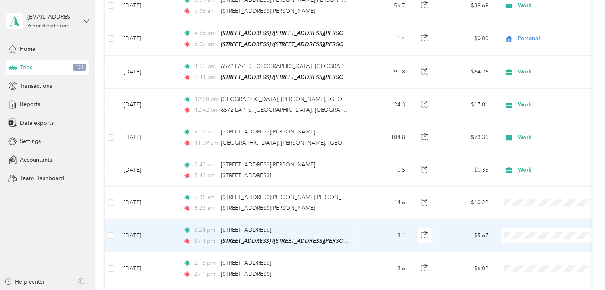
click at [526, 111] on span "Personal" at bounding box center [557, 110] width 73 height 8
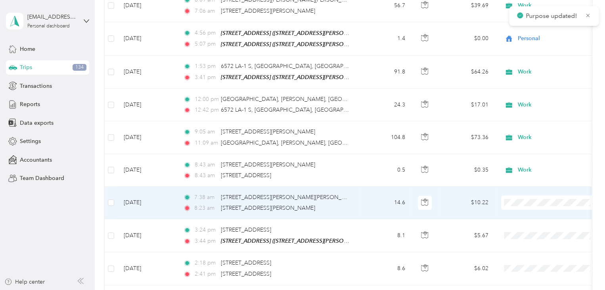
click at [528, 75] on span "Personal" at bounding box center [557, 78] width 73 height 8
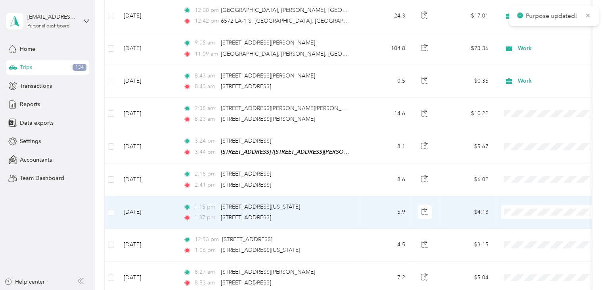
scroll to position [3033, 0]
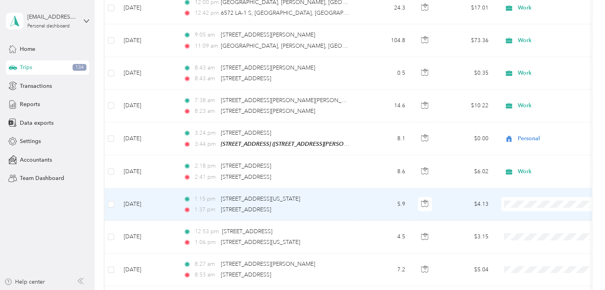
click at [532, 65] on span "Work" at bounding box center [557, 65] width 73 height 8
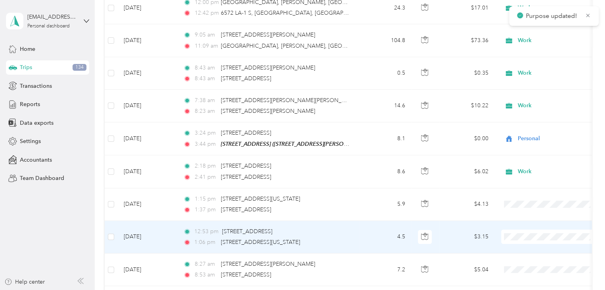
click at [524, 99] on li "Work" at bounding box center [550, 97] width 98 height 14
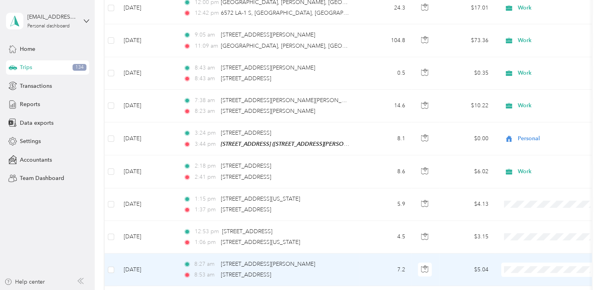
click at [527, 141] on span "Personal" at bounding box center [557, 144] width 73 height 8
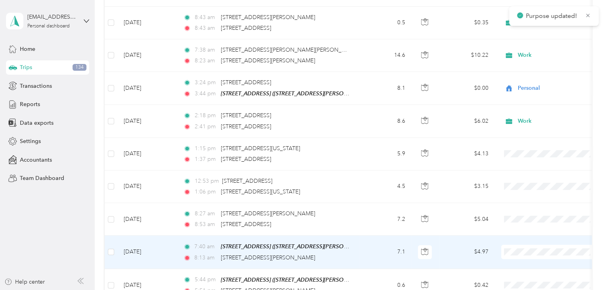
scroll to position [3091, 0]
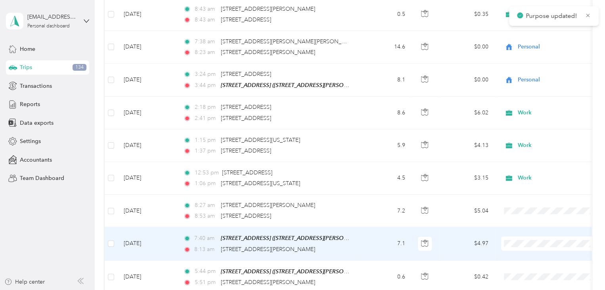
click at [523, 236] on span at bounding box center [550, 243] width 98 height 14
click at [528, 118] on span "Personal" at bounding box center [557, 116] width 73 height 8
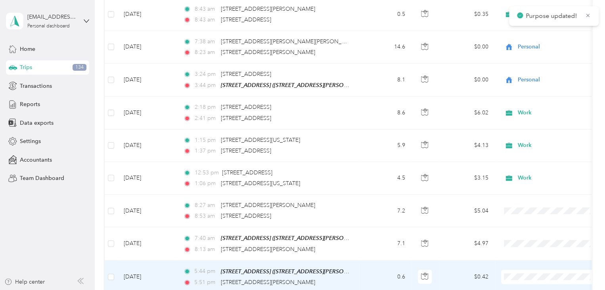
click at [529, 147] on span "Personal" at bounding box center [557, 146] width 73 height 8
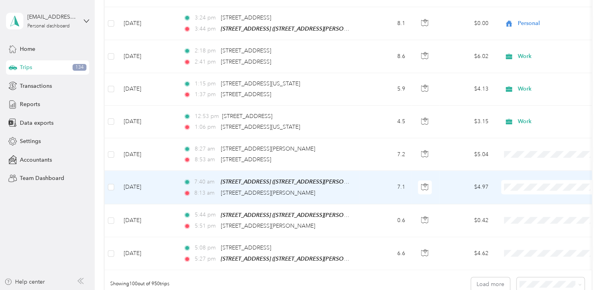
scroll to position [3168, 0]
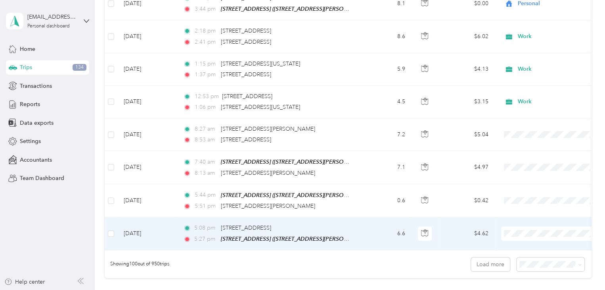
click at [533, 104] on span "Personal" at bounding box center [557, 104] width 73 height 8
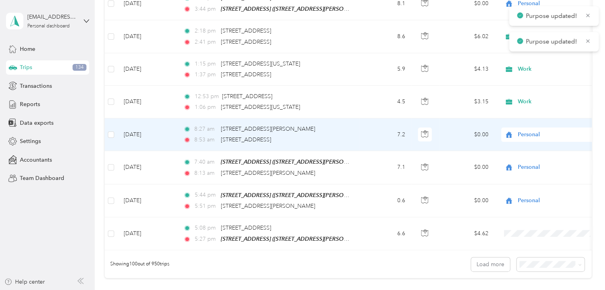
click at [533, 130] on span "Personal" at bounding box center [554, 134] width 73 height 9
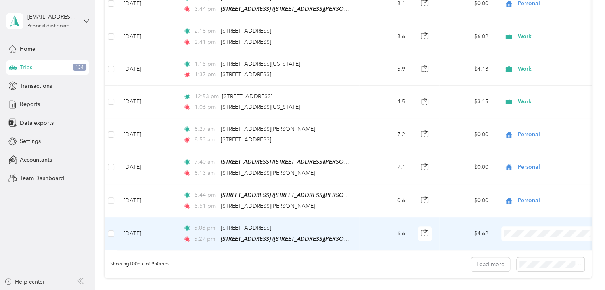
click at [478, 218] on td "$4.62" at bounding box center [468, 233] width 56 height 33
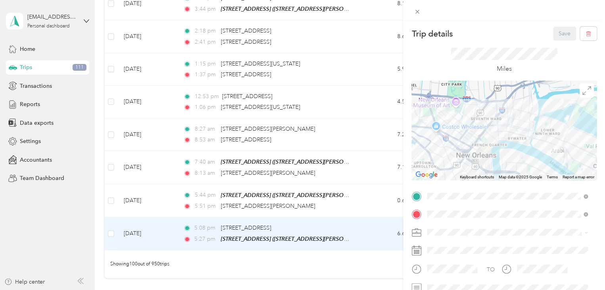
click at [371, 200] on div "Trip details Save This trip cannot be edited because it is either under review,…" at bounding box center [302, 145] width 605 height 290
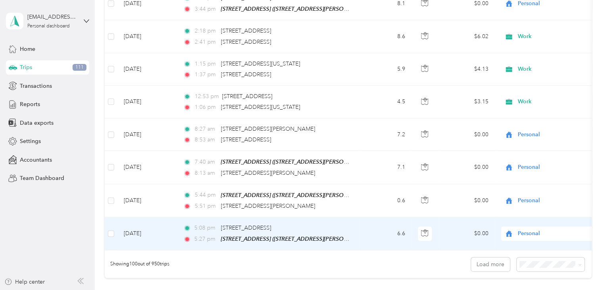
click at [523, 229] on span "Personal" at bounding box center [554, 233] width 73 height 9
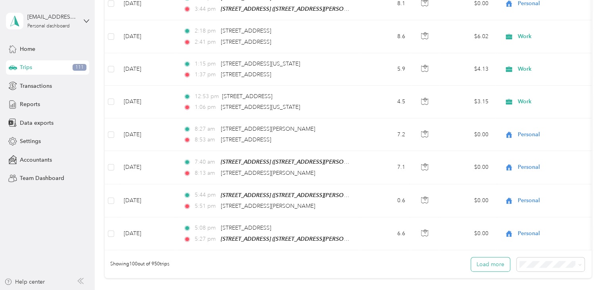
click at [488, 257] on button "Load more" at bounding box center [490, 264] width 39 height 14
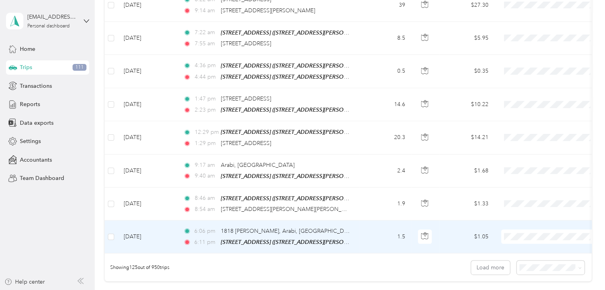
scroll to position [3986, 0]
click at [530, 100] on span "Personal" at bounding box center [557, 101] width 73 height 8
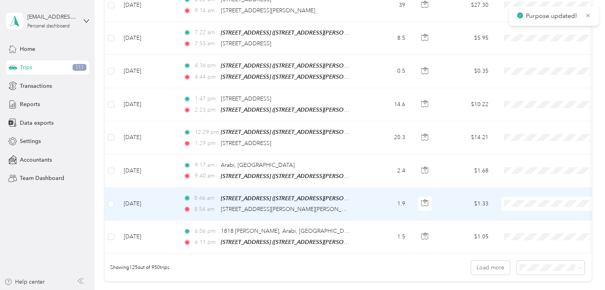
click at [520, 196] on span at bounding box center [550, 203] width 98 height 14
click at [528, 196] on span "Personal" at bounding box center [557, 193] width 73 height 8
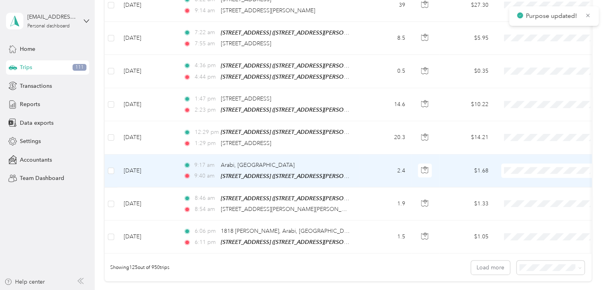
click at [528, 164] on li "Personal" at bounding box center [550, 163] width 98 height 14
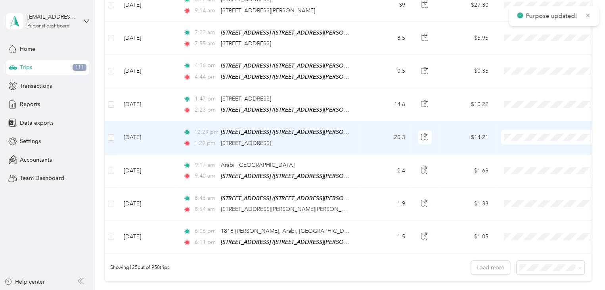
click at [527, 133] on li "Personal" at bounding box center [550, 131] width 98 height 14
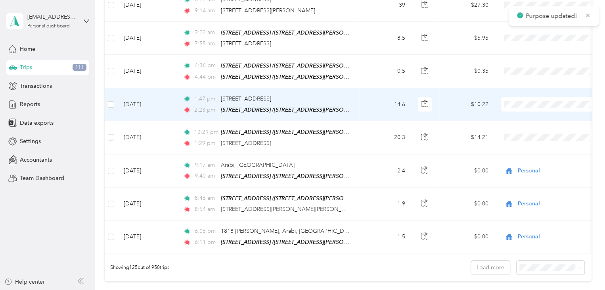
click at [528, 98] on span "Personal" at bounding box center [557, 98] width 73 height 8
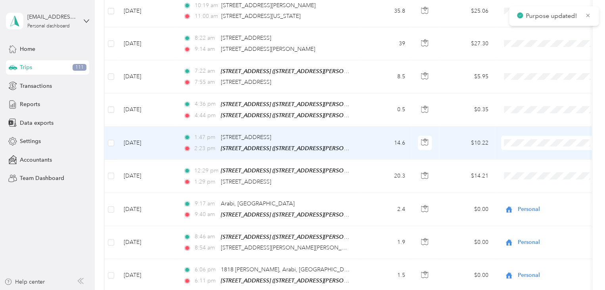
scroll to position [3943, 0]
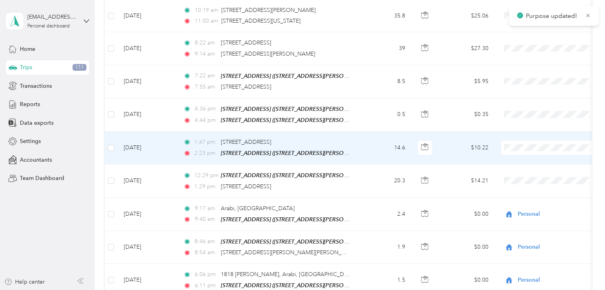
click at [526, 141] on span "Personal" at bounding box center [557, 141] width 73 height 8
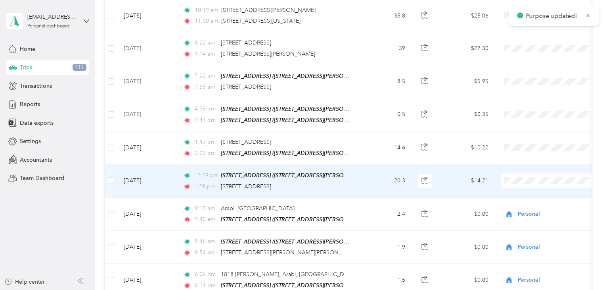
click at [529, 175] on li "Personal" at bounding box center [550, 171] width 98 height 14
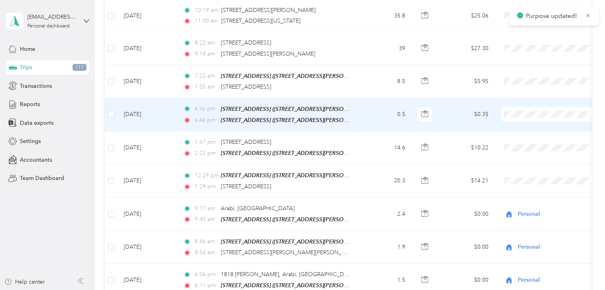
click at [527, 108] on span "Personal" at bounding box center [557, 109] width 73 height 8
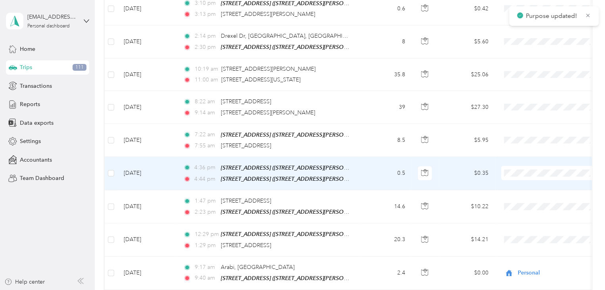
scroll to position [3882, 0]
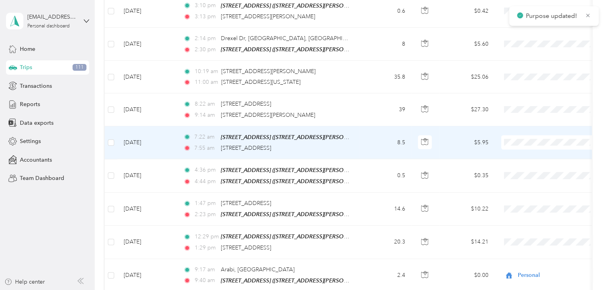
drag, startPoint x: 527, startPoint y: 108, endPoint x: 455, endPoint y: 67, distance: 82.6
click at [455, 93] on td "$27.30" at bounding box center [468, 109] width 56 height 33
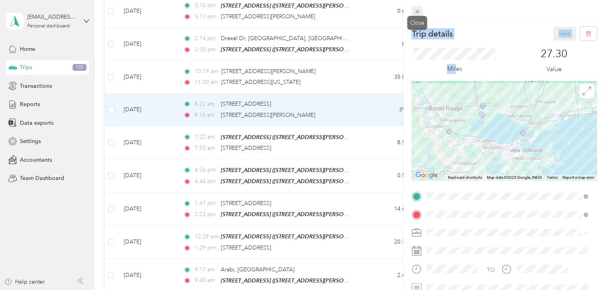
drag, startPoint x: 455, startPoint y: 67, endPoint x: 419, endPoint y: 10, distance: 67.2
click at [419, 10] on div "Trip details Save This trip cannot be edited because it is either under review,…" at bounding box center [504, 155] width 202 height 311
click at [417, 12] on icon at bounding box center [417, 12] width 4 height 4
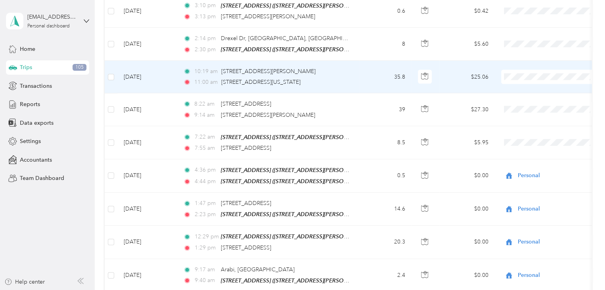
click at [525, 62] on ol "Work Personal Other Charity Medical Moving Commute Home" at bounding box center [550, 106] width 98 height 111
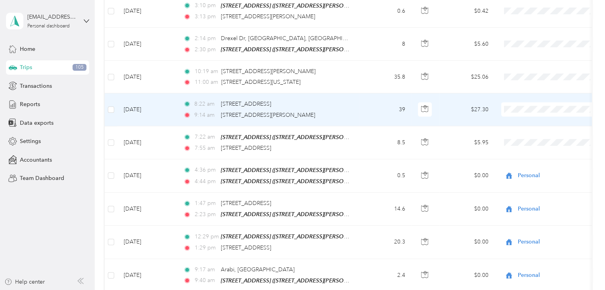
click at [521, 96] on ol "Work Personal Other Charity Medical Moving Commute Home" at bounding box center [550, 139] width 98 height 111
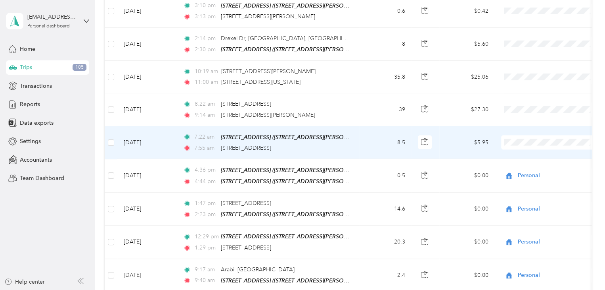
click at [515, 135] on span at bounding box center [550, 142] width 98 height 14
click at [530, 134] on span "Personal" at bounding box center [557, 137] width 73 height 8
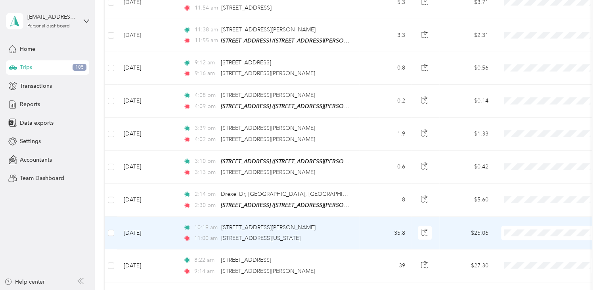
scroll to position [3726, 0]
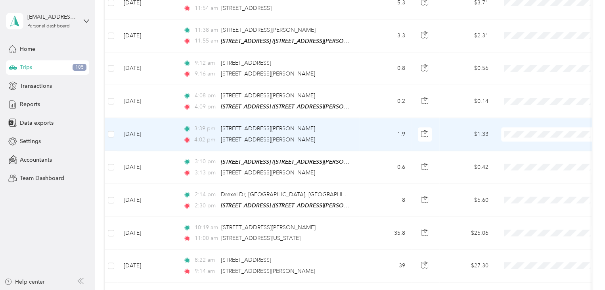
click at [521, 127] on span at bounding box center [550, 134] width 98 height 14
click at [530, 131] on li "Personal" at bounding box center [550, 127] width 98 height 14
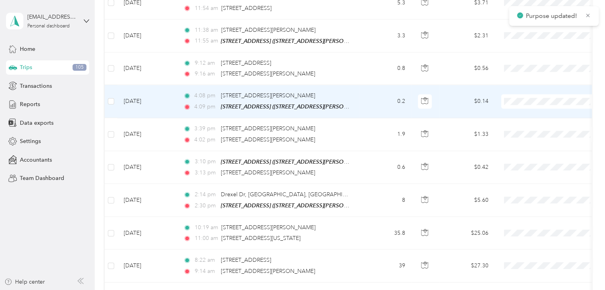
click at [516, 94] on span at bounding box center [550, 101] width 98 height 14
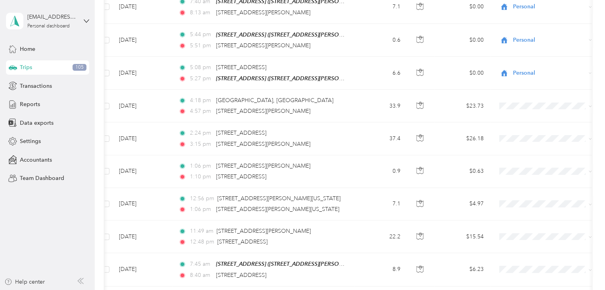
scroll to position [3327, 0]
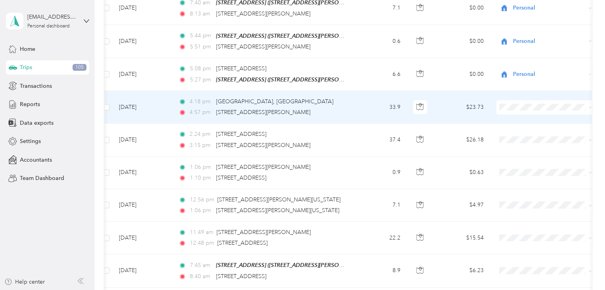
click at [527, 100] on span at bounding box center [546, 107] width 98 height 14
click at [524, 93] on li "Work" at bounding box center [546, 90] width 98 height 14
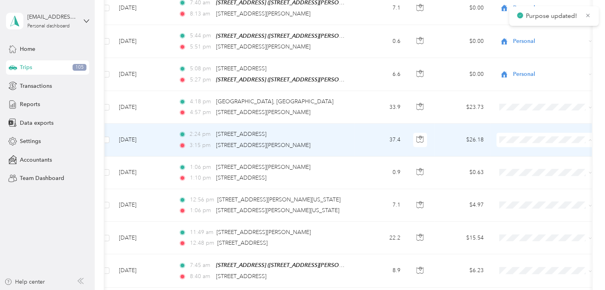
click at [521, 123] on span "Work" at bounding box center [552, 125] width 73 height 8
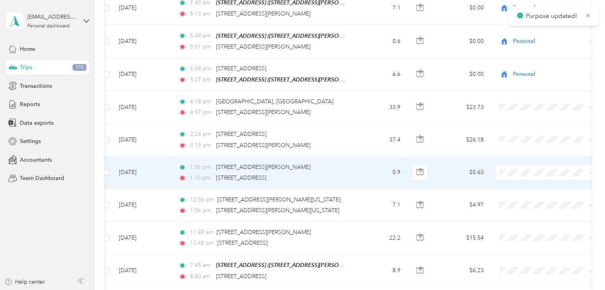
click at [514, 175] on li "Personal" at bounding box center [546, 172] width 98 height 14
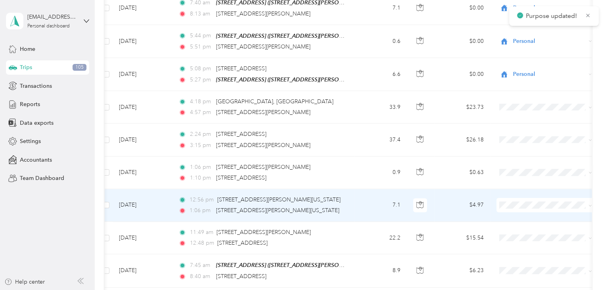
click at [522, 73] on span "Personal" at bounding box center [552, 74] width 73 height 8
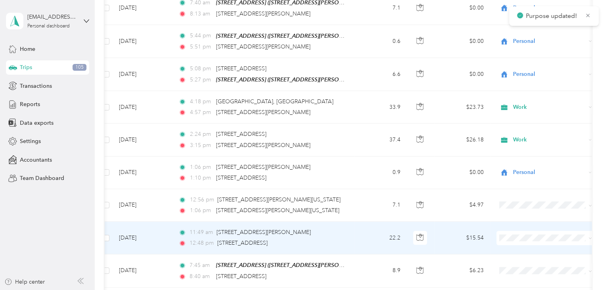
click at [522, 105] on li "Personal" at bounding box center [546, 108] width 98 height 14
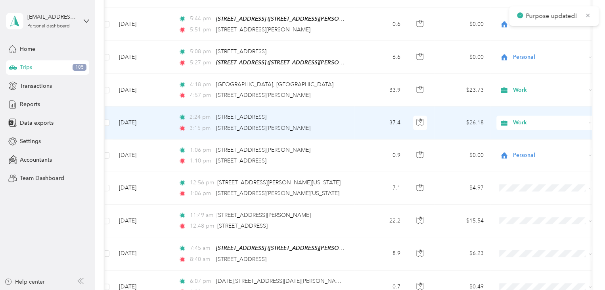
scroll to position [3360, 0]
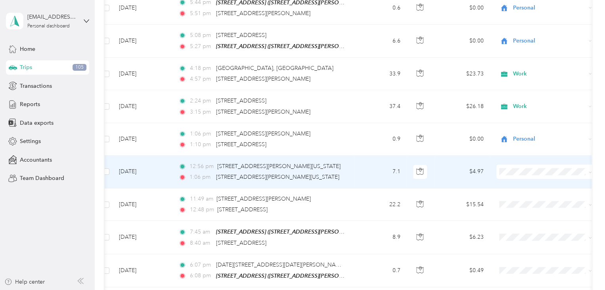
click at [516, 164] on span at bounding box center [546, 171] width 98 height 14
click at [532, 156] on span "Work" at bounding box center [552, 156] width 73 height 8
click at [523, 164] on div "Personal" at bounding box center [546, 171] width 98 height 14
click at [523, 154] on span "Work" at bounding box center [552, 157] width 73 height 8
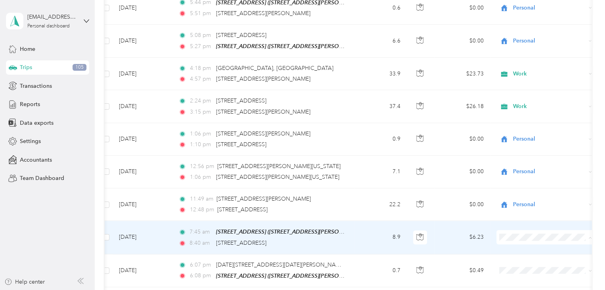
click at [522, 107] on span "Personal" at bounding box center [552, 109] width 73 height 8
click at [519, 113] on ol "Work Personal Other Charity Medical Moving Commute Home" at bounding box center [546, 142] width 98 height 111
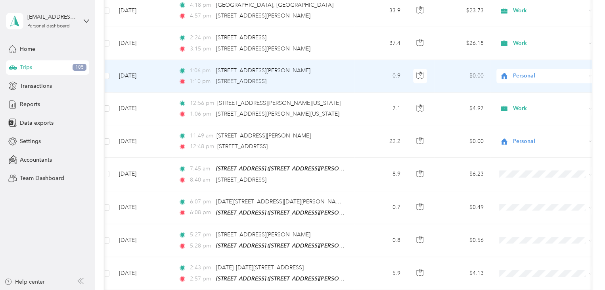
scroll to position [3423, 0]
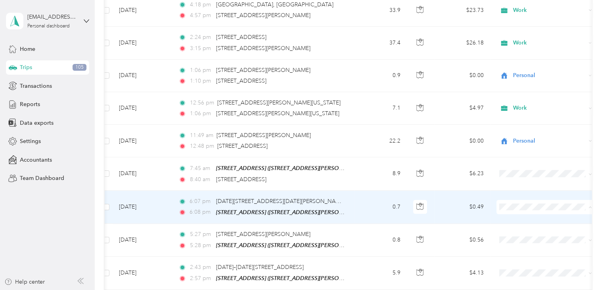
click at [528, 80] on li "Personal" at bounding box center [546, 78] width 98 height 14
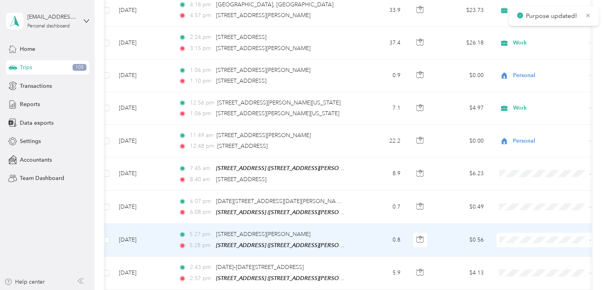
click at [526, 113] on ol "Work Personal Other Charity Medical Moving Commute Home" at bounding box center [546, 145] width 98 height 111
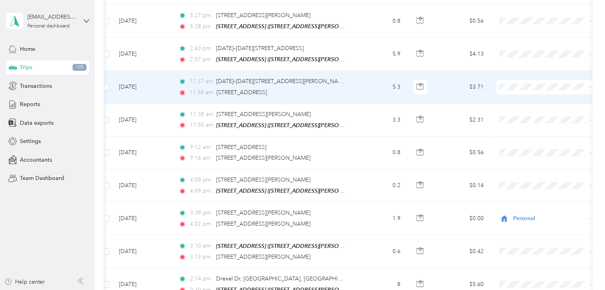
scroll to position [3638, 0]
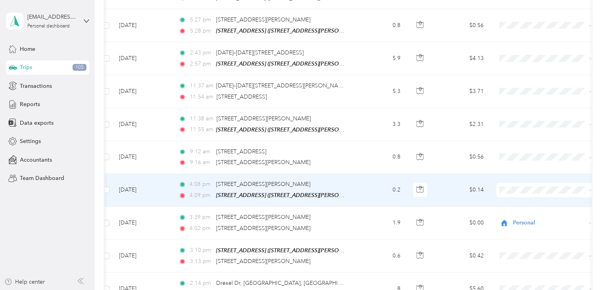
click at [522, 183] on span at bounding box center [546, 190] width 98 height 14
click at [525, 184] on span "Personal" at bounding box center [552, 186] width 73 height 8
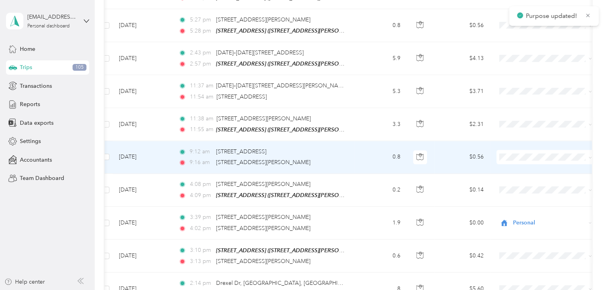
click at [526, 156] on li "Personal" at bounding box center [546, 153] width 98 height 14
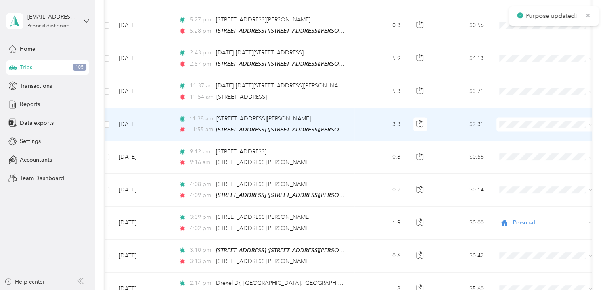
click at [518, 117] on span at bounding box center [546, 124] width 98 height 14
click at [527, 121] on span "Personal" at bounding box center [552, 117] width 73 height 8
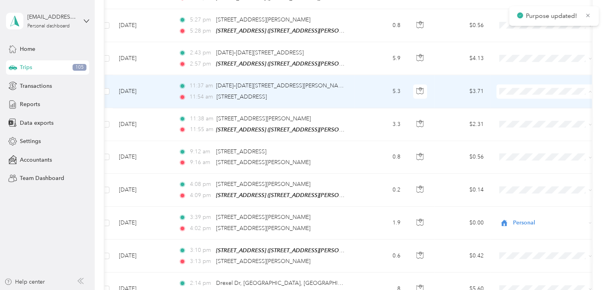
click at [520, 89] on li "Personal" at bounding box center [546, 89] width 98 height 14
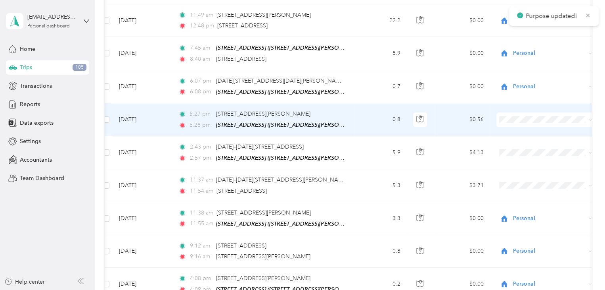
scroll to position [3543, 0]
click at [524, 119] on li "Personal" at bounding box center [546, 115] width 98 height 14
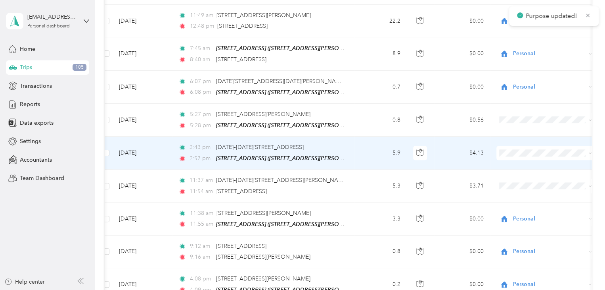
click at [524, 148] on span "Personal" at bounding box center [552, 150] width 73 height 8
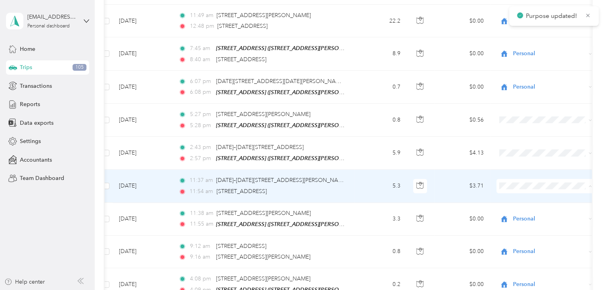
click at [532, 183] on li "Personal" at bounding box center [546, 183] width 98 height 14
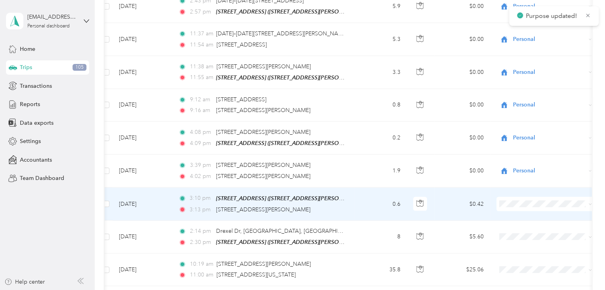
scroll to position [3694, 0]
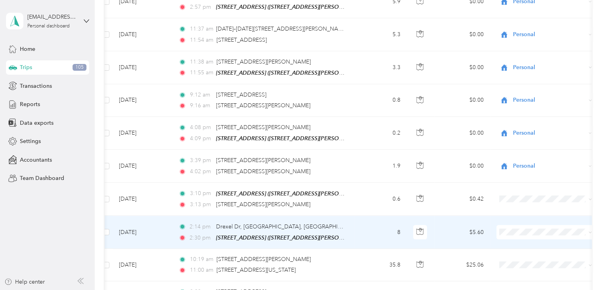
click at [523, 98] on span "Personal" at bounding box center [552, 97] width 73 height 8
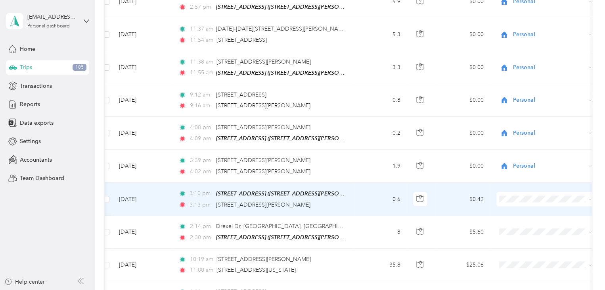
click at [525, 192] on span "Personal" at bounding box center [552, 193] width 73 height 8
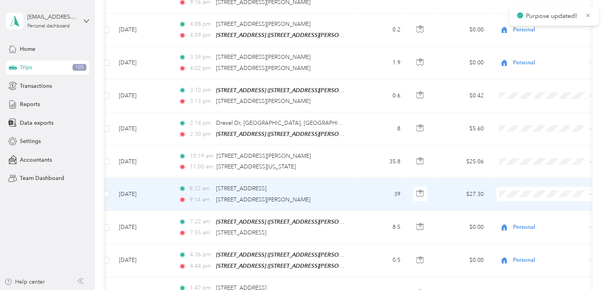
scroll to position [3793, 0]
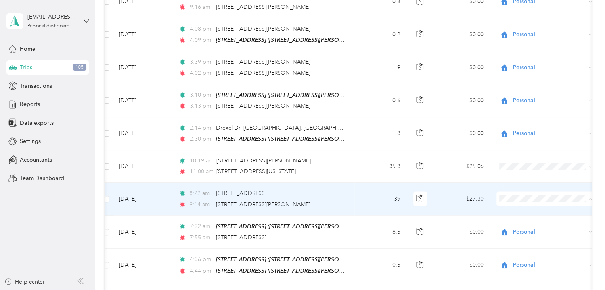
click at [524, 183] on ol "Work Personal Other Charity Medical Moving Commute Home" at bounding box center [546, 228] width 98 height 111
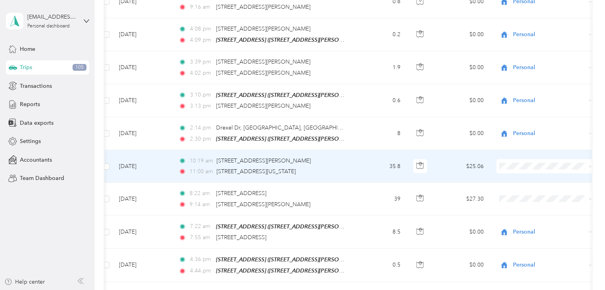
click at [511, 159] on span at bounding box center [546, 166] width 98 height 14
click at [516, 159] on span at bounding box center [546, 166] width 98 height 14
click at [522, 145] on span "Work" at bounding box center [552, 148] width 73 height 8
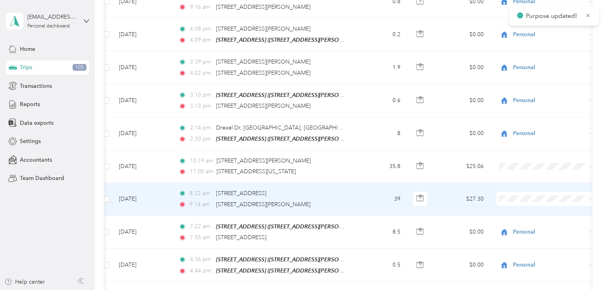
click at [519, 180] on span "Work" at bounding box center [552, 180] width 73 height 8
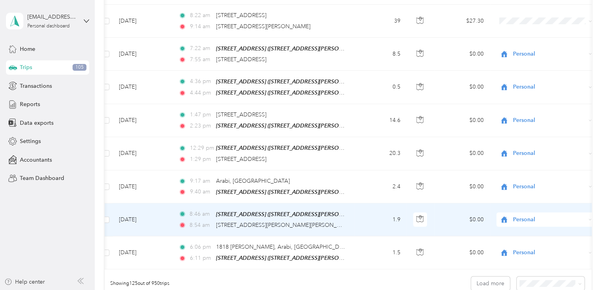
scroll to position [4018, 0]
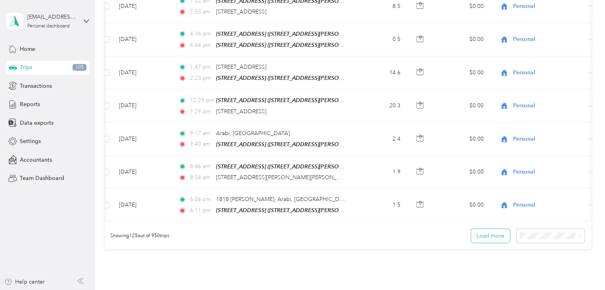
click at [492, 229] on button "Load more" at bounding box center [490, 236] width 39 height 14
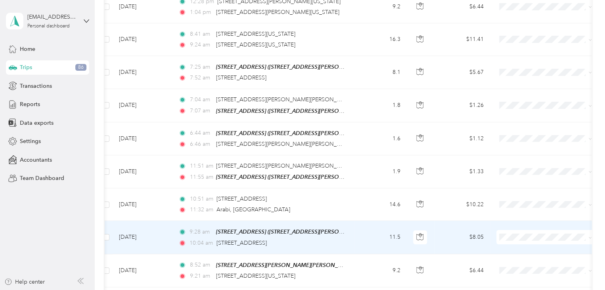
scroll to position [4413, 0]
click at [521, 96] on span "Personal" at bounding box center [552, 94] width 73 height 8
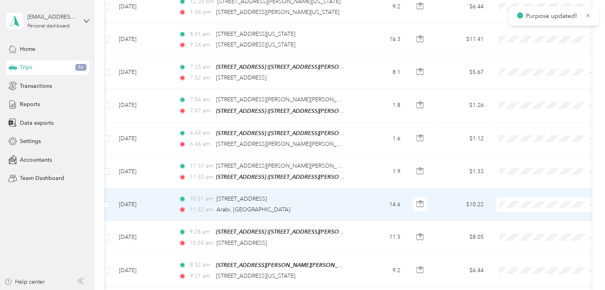
click at [524, 192] on li "Personal" at bounding box center [546, 189] width 98 height 14
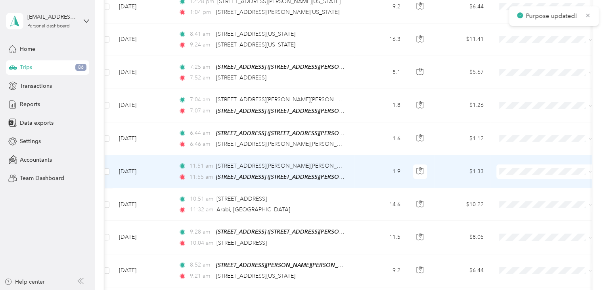
click at [511, 164] on span at bounding box center [546, 171] width 98 height 14
click at [518, 156] on span "Personal" at bounding box center [552, 160] width 73 height 8
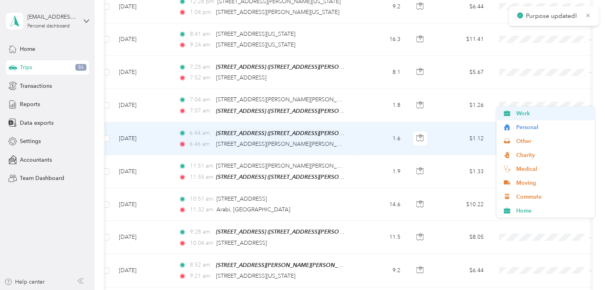
click at [516, 112] on span "Work" at bounding box center [552, 113] width 73 height 8
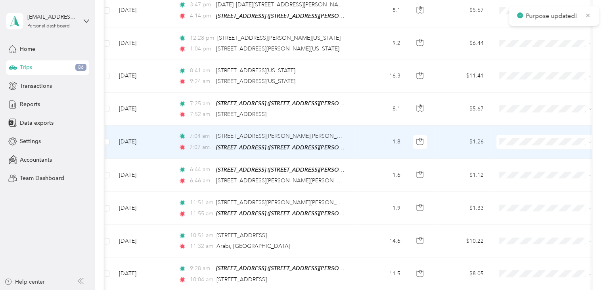
scroll to position [4369, 0]
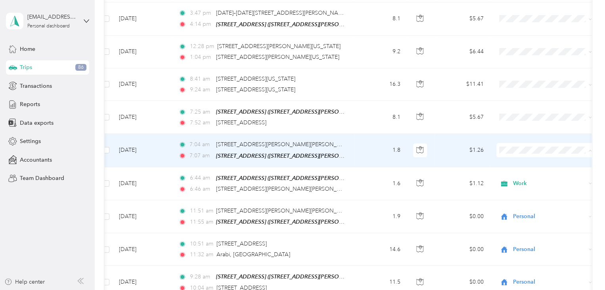
click at [528, 142] on li "Personal" at bounding box center [546, 139] width 98 height 14
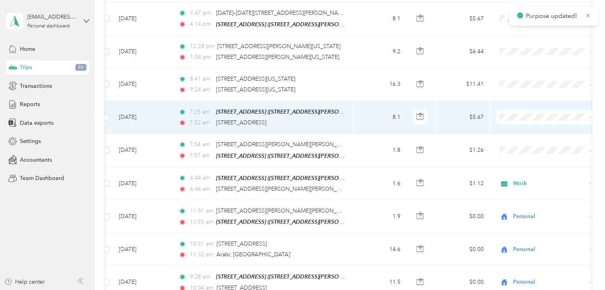
click at [524, 105] on span "Personal" at bounding box center [552, 106] width 73 height 8
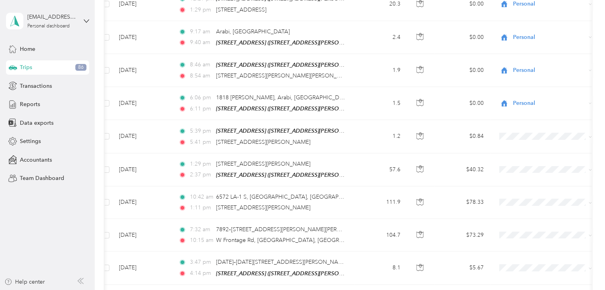
scroll to position [4120, 0]
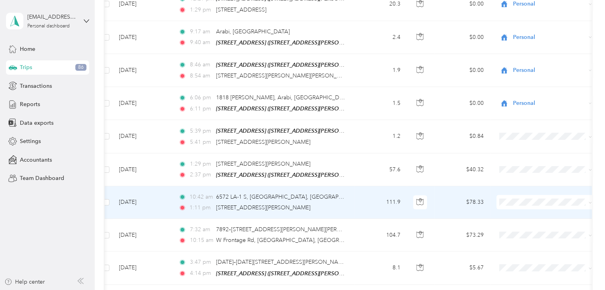
click at [518, 178] on span "Work" at bounding box center [552, 175] width 73 height 8
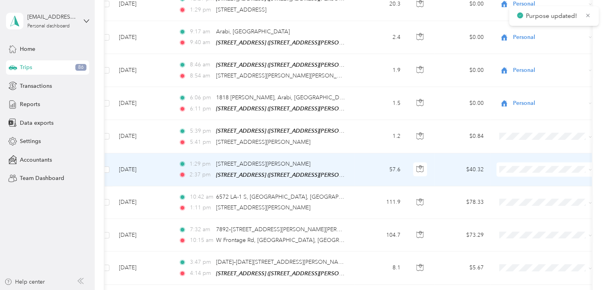
click at [521, 146] on span "Work" at bounding box center [552, 144] width 73 height 8
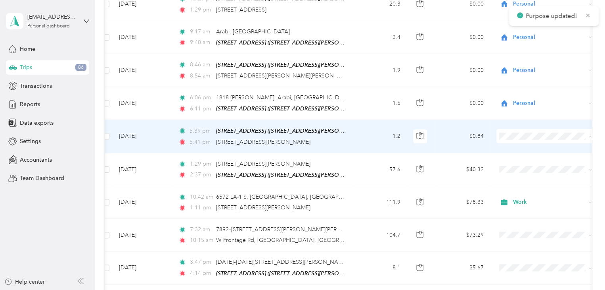
click at [525, 129] on span "Personal" at bounding box center [552, 127] width 73 height 8
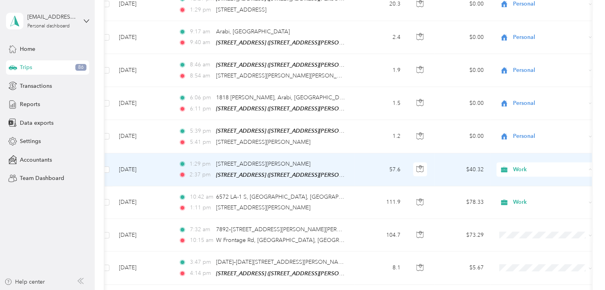
click at [528, 143] on span "Work" at bounding box center [548, 146] width 64 height 8
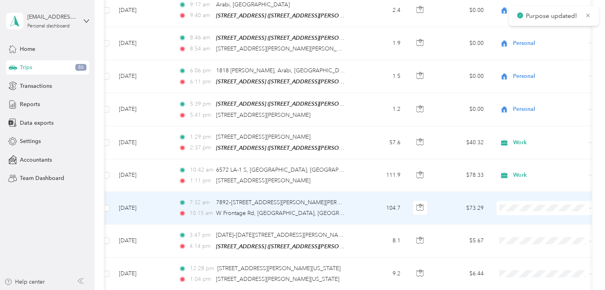
scroll to position [4147, 0]
click at [523, 184] on li "Work" at bounding box center [546, 184] width 98 height 14
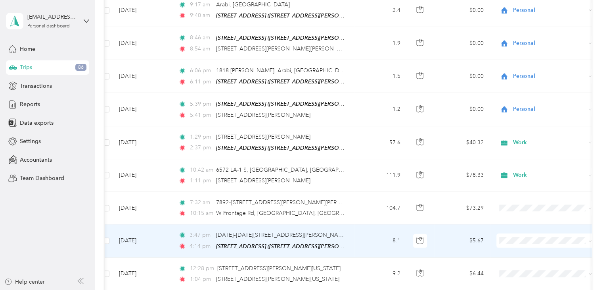
click at [526, 104] on li "Personal" at bounding box center [546, 103] width 98 height 14
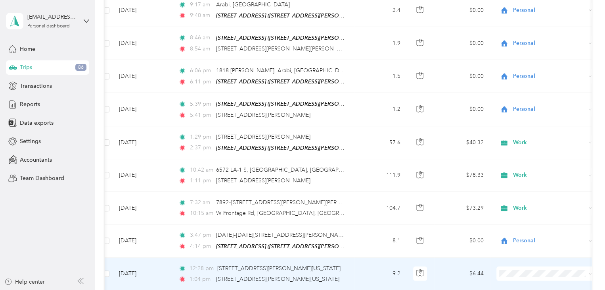
click at [525, 135] on span "Personal" at bounding box center [552, 136] width 73 height 8
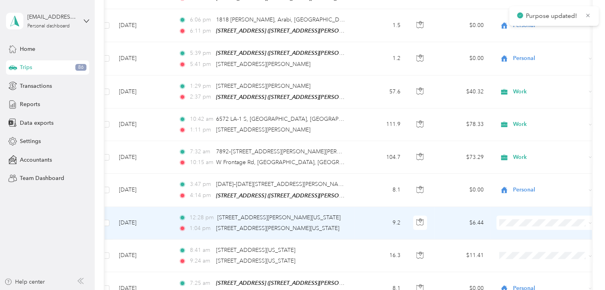
scroll to position [4198, 0]
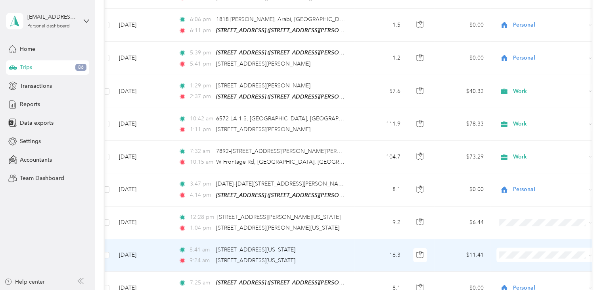
click at [522, 117] on span "Personal" at bounding box center [552, 115] width 73 height 8
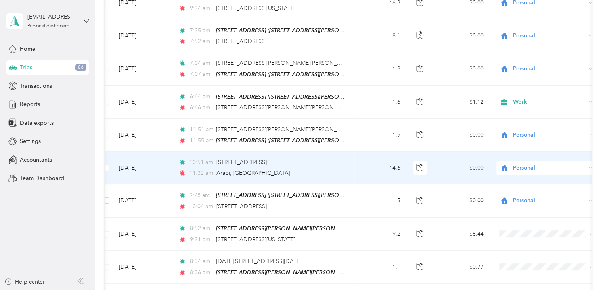
scroll to position [4451, 0]
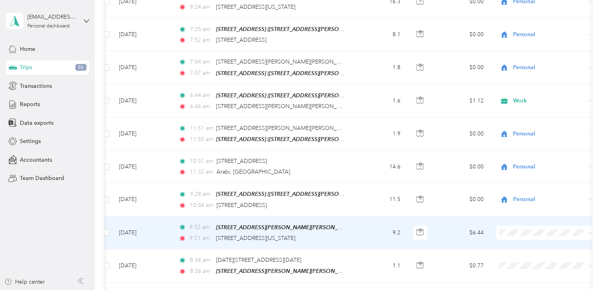
click at [509, 225] on span at bounding box center [546, 232] width 98 height 14
click at [527, 89] on span "Personal" at bounding box center [552, 91] width 73 height 8
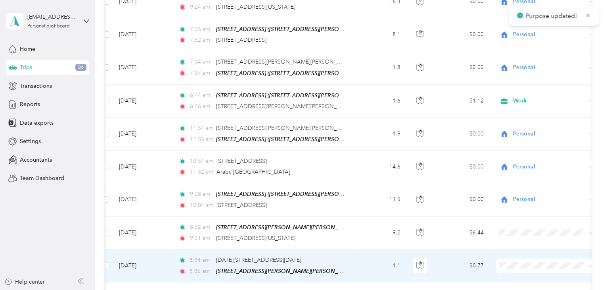
click at [527, 121] on span "Personal" at bounding box center [552, 125] width 73 height 8
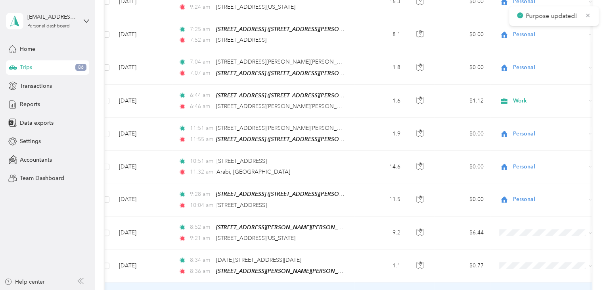
click at [524, 156] on span "Personal" at bounding box center [552, 157] width 73 height 8
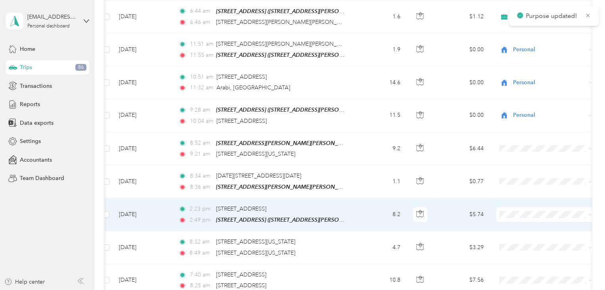
scroll to position [4538, 0]
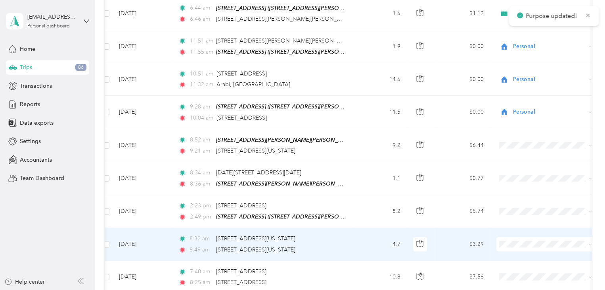
click at [509, 228] on td at bounding box center [545, 244] width 111 height 33
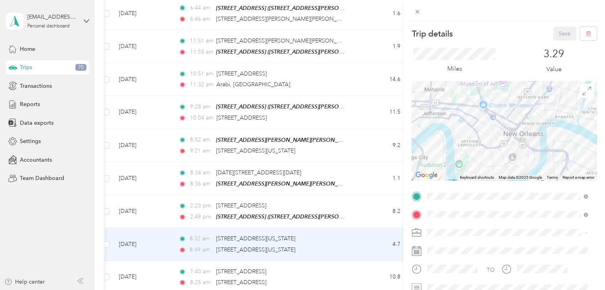
click at [373, 163] on div "Trip details Save This trip cannot be edited because it is either under review,…" at bounding box center [302, 145] width 605 height 290
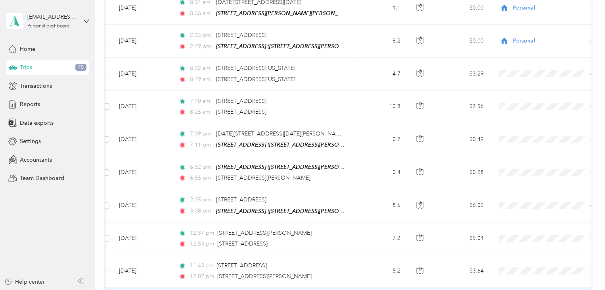
scroll to position [4708, 0]
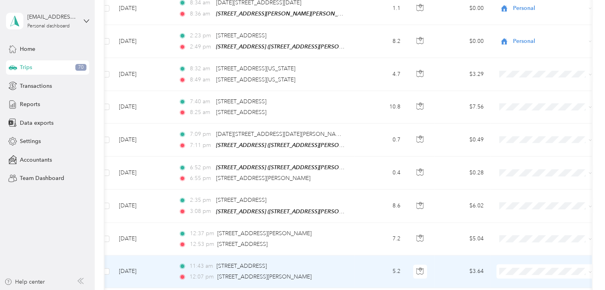
click at [524, 129] on li "Personal" at bounding box center [546, 124] width 98 height 14
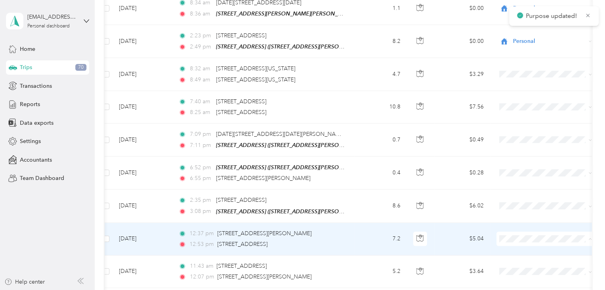
click at [525, 94] on span "Personal" at bounding box center [552, 96] width 73 height 8
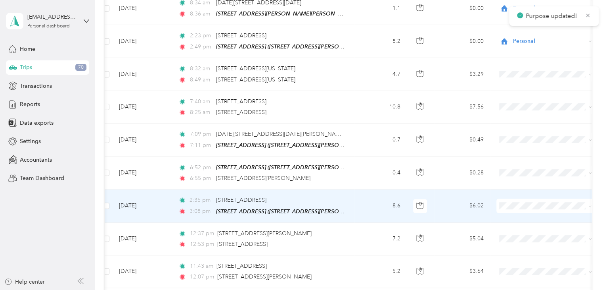
click at [520, 198] on span at bounding box center [546, 205] width 98 height 14
click at [520, 192] on li "Personal" at bounding box center [546, 190] width 98 height 14
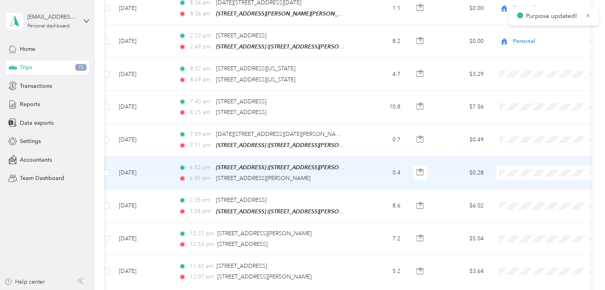
click at [522, 157] on span "Personal" at bounding box center [552, 158] width 73 height 8
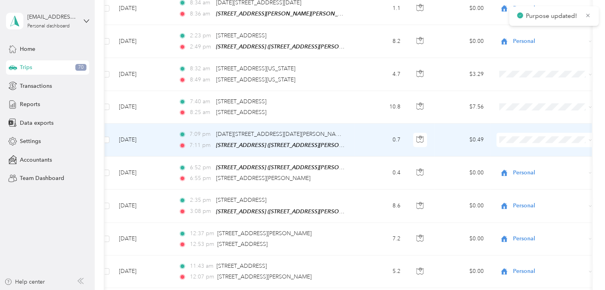
click at [525, 125] on li "Personal" at bounding box center [546, 123] width 98 height 14
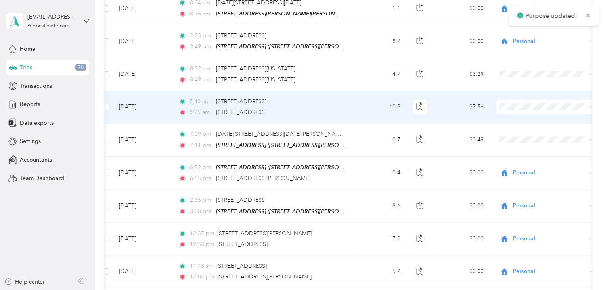
click at [518, 92] on span "Personal" at bounding box center [552, 92] width 73 height 8
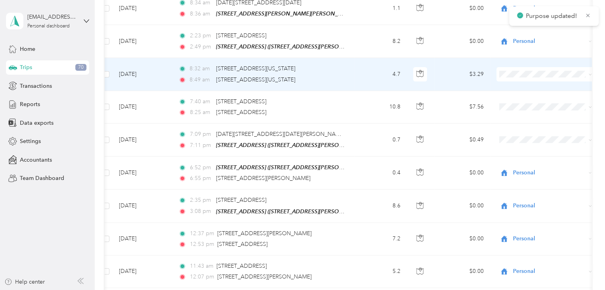
click at [512, 56] on span "Personal" at bounding box center [545, 58] width 87 height 8
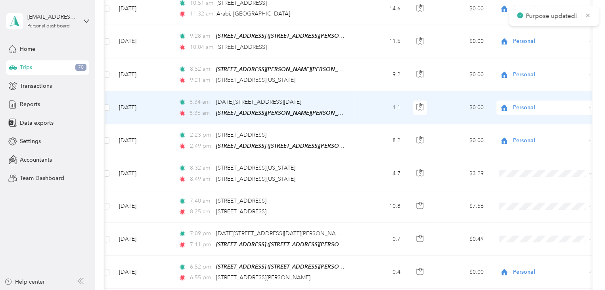
scroll to position [4610, 0]
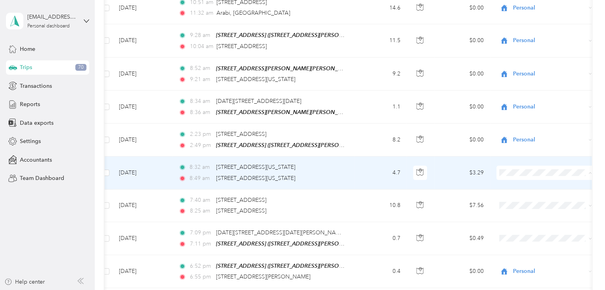
click at [520, 157] on span "Personal" at bounding box center [552, 158] width 73 height 8
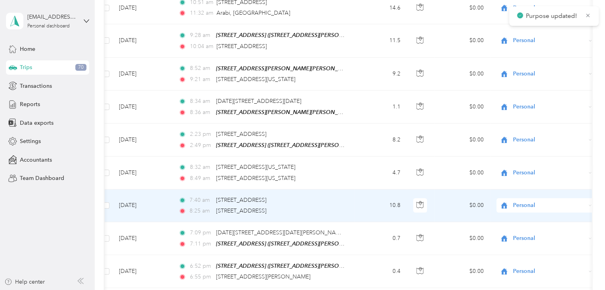
click at [514, 201] on span "Personal" at bounding box center [549, 205] width 73 height 9
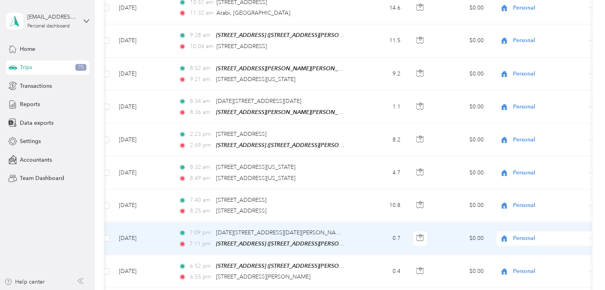
click at [376, 222] on td "0.7" at bounding box center [381, 238] width 52 height 33
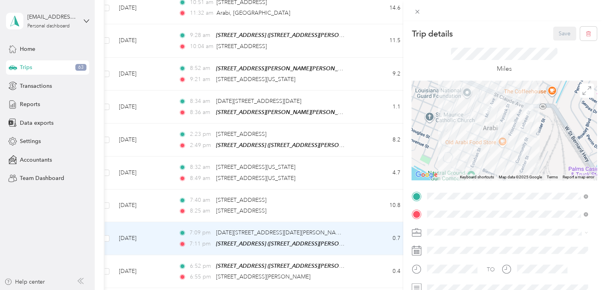
click at [375, 182] on div "Trip details Save This trip cannot be edited because it is either under review,…" at bounding box center [302, 145] width 605 height 290
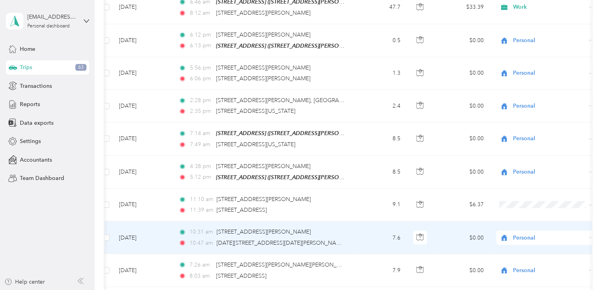
scroll to position [2145, 0]
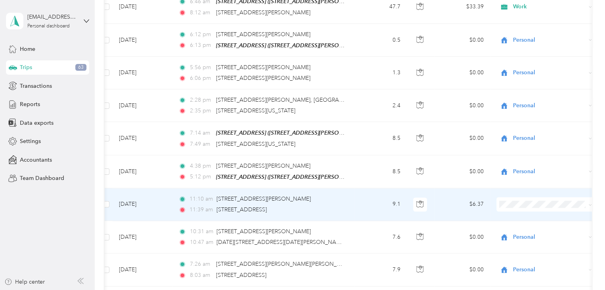
click at [523, 197] on span at bounding box center [546, 204] width 98 height 14
click at [523, 85] on span "Personal" at bounding box center [552, 84] width 73 height 8
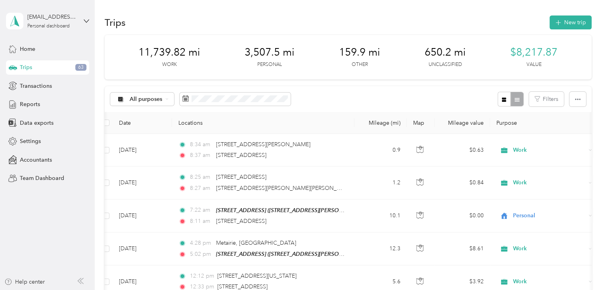
scroll to position [12, 0]
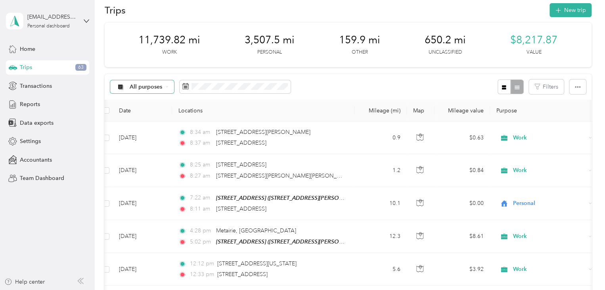
click at [169, 86] on div "All purposes" at bounding box center [142, 86] width 64 height 13
click at [152, 127] on span "Work" at bounding box center [149, 129] width 38 height 8
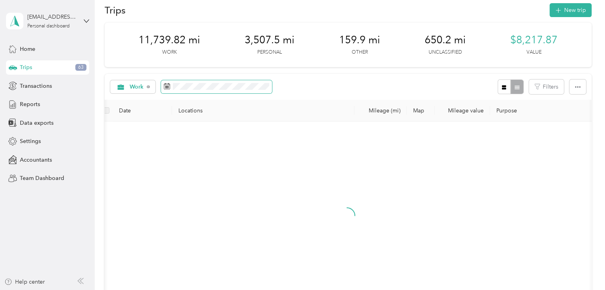
click at [202, 90] on span at bounding box center [216, 86] width 111 height 13
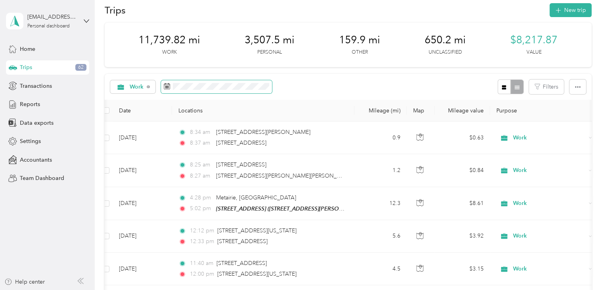
click at [166, 88] on rect at bounding box center [166, 87] width 1 height 1
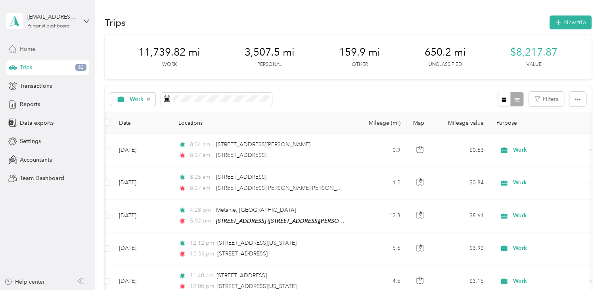
click at [27, 53] on div "Home" at bounding box center [47, 49] width 83 height 14
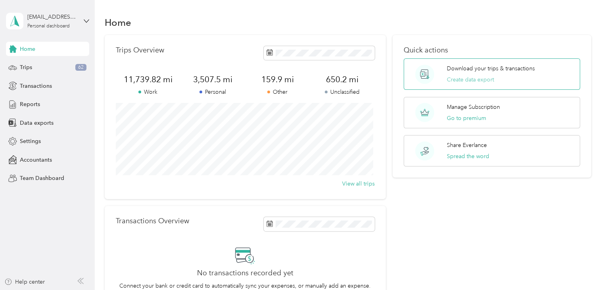
click at [486, 81] on button "Create data export" at bounding box center [470, 79] width 47 height 8
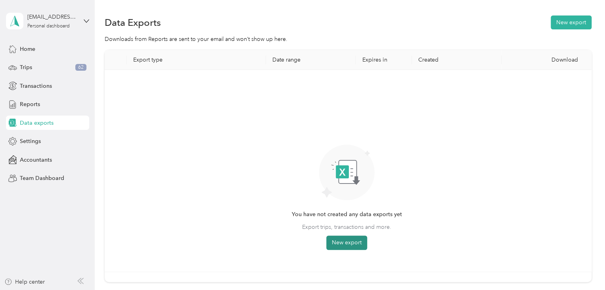
click at [345, 243] on button "New export" at bounding box center [347, 242] width 41 height 14
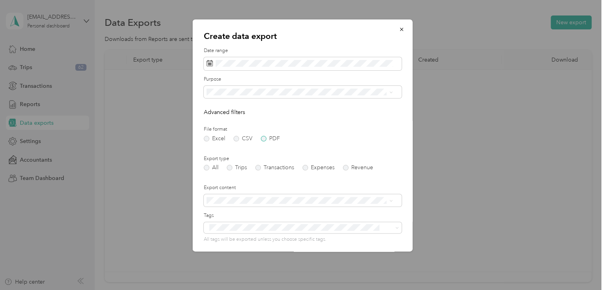
click at [265, 139] on label "PDF" at bounding box center [270, 139] width 19 height 6
click at [391, 92] on icon at bounding box center [391, 92] width 2 height 2
click at [265, 117] on div "Work" at bounding box center [299, 120] width 181 height 8
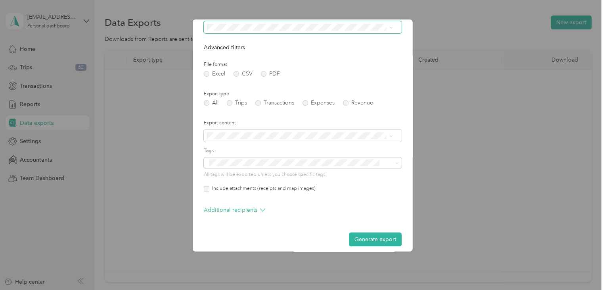
scroll to position [71, 0]
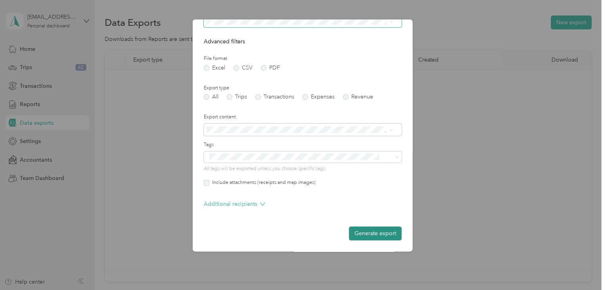
click at [370, 237] on button "Generate export" at bounding box center [375, 233] width 53 height 14
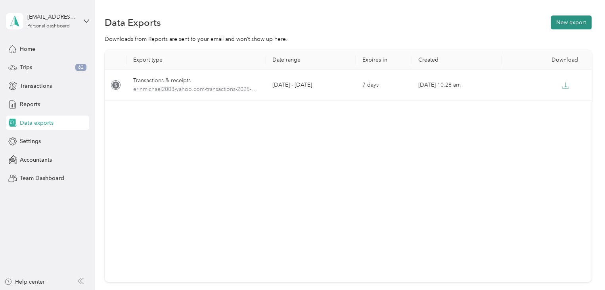
click at [565, 19] on button "New export" at bounding box center [571, 22] width 41 height 14
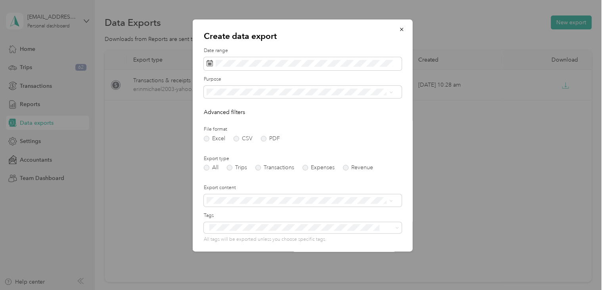
click at [232, 119] on div "Work" at bounding box center [299, 115] width 181 height 8
click at [399, 28] on button "button" at bounding box center [402, 29] width 17 height 14
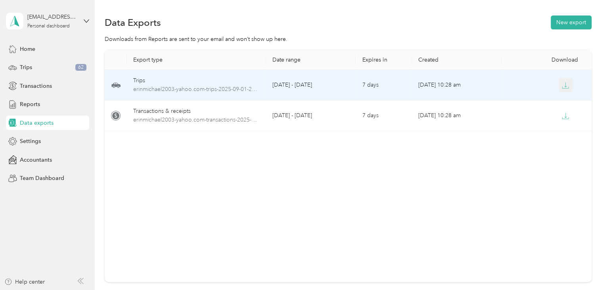
click at [565, 83] on icon "button" at bounding box center [565, 85] width 7 height 7
